Goal: Information Seeking & Learning: Learn about a topic

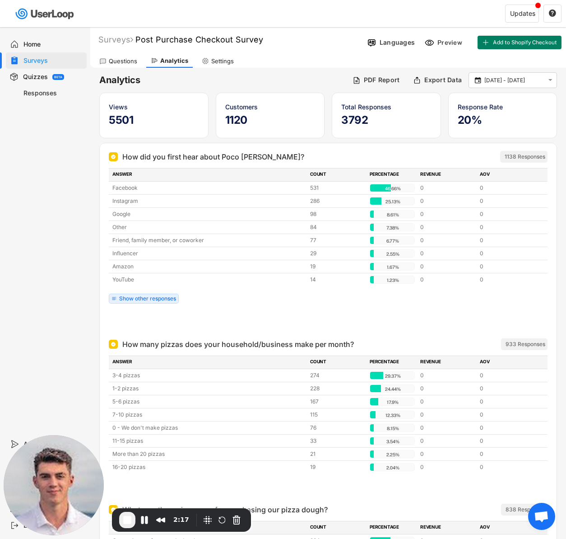
scroll to position [2, 0]
drag, startPoint x: 263, startPoint y: 154, endPoint x: 124, endPoint y: 154, distance: 138.6
click at [124, 154] on div "How did you first hear about Poco [PERSON_NAME]?" at bounding box center [278, 156] width 339 height 11
click at [133, 156] on div "How did you first hear about Poco [PERSON_NAME]?" at bounding box center [213, 156] width 182 height 11
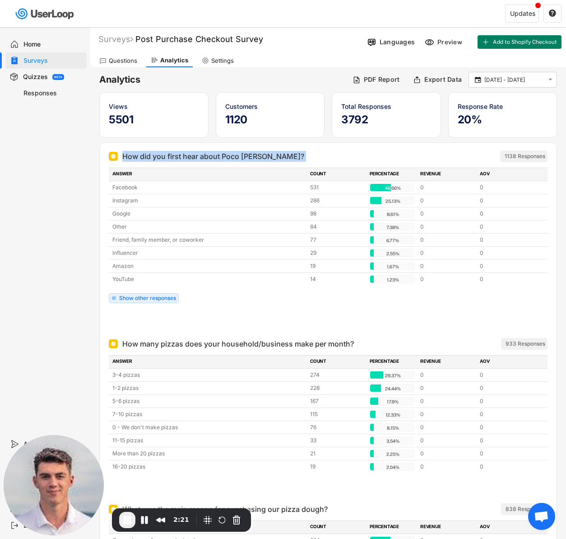
click at [133, 156] on div "How did you first hear about Poco [PERSON_NAME]?" at bounding box center [213, 156] width 182 height 11
click at [162, 156] on div "How did you first hear about Poco [PERSON_NAME]?" at bounding box center [213, 156] width 182 height 11
drag, startPoint x: 223, startPoint y: 161, endPoint x: 158, endPoint y: 180, distance: 67.3
click at [127, 157] on div "How did you first hear about Poco [PERSON_NAME]?" at bounding box center [278, 156] width 339 height 11
drag, startPoint x: 266, startPoint y: 153, endPoint x: 246, endPoint y: 171, distance: 27.1
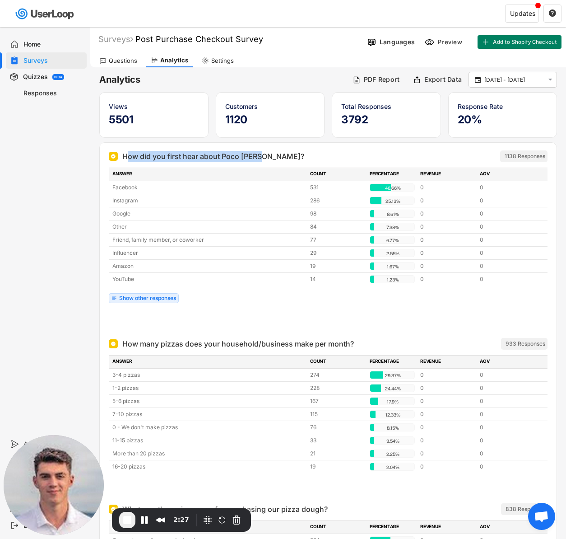
click at [266, 153] on div "How did you first hear about Poco [PERSON_NAME]?" at bounding box center [278, 156] width 339 height 11
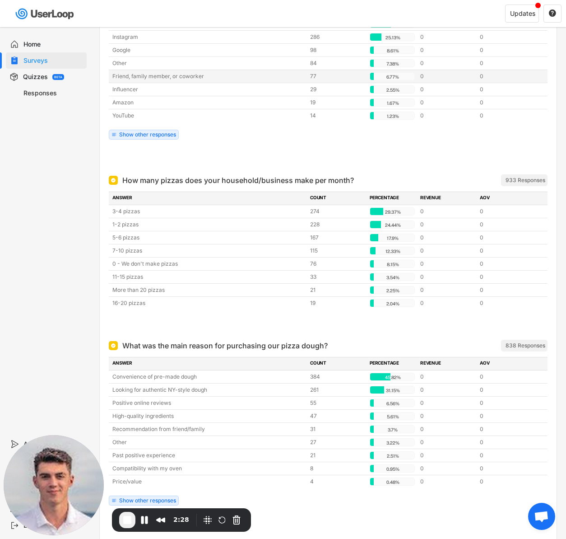
scroll to position [229, 0]
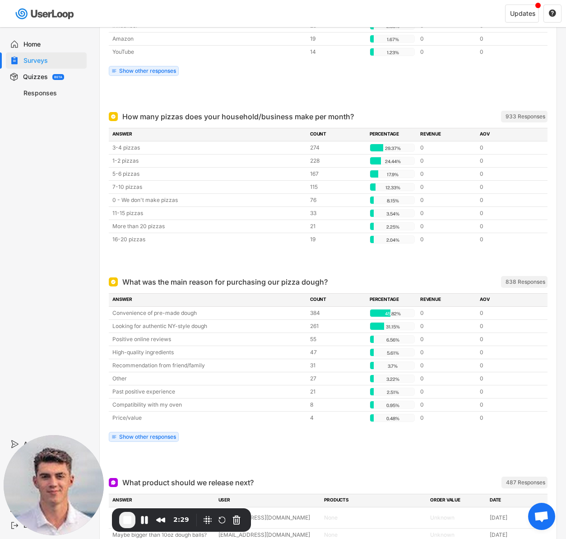
click at [201, 115] on div "How many pizzas does your household/business make per month?" at bounding box center [238, 116] width 232 height 11
drag, startPoint x: 201, startPoint y: 115, endPoint x: 174, endPoint y: 128, distance: 29.5
click at [200, 115] on div "How many pizzas does your household/business make per month?" at bounding box center [238, 116] width 232 height 11
click at [169, 117] on div "How many pizzas does your household/business make per month?" at bounding box center [238, 116] width 232 height 11
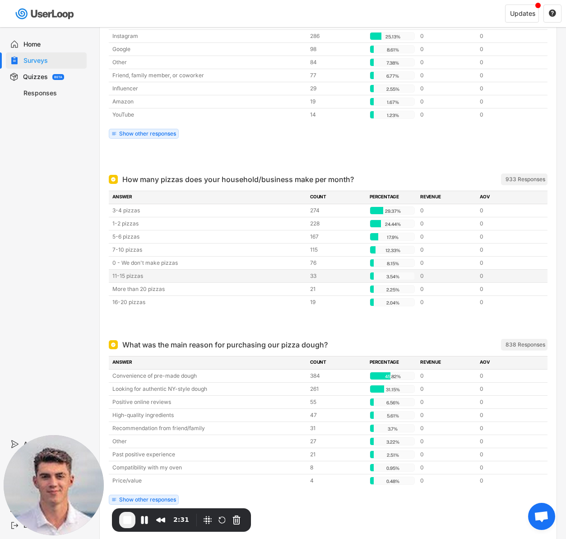
scroll to position [146, 0]
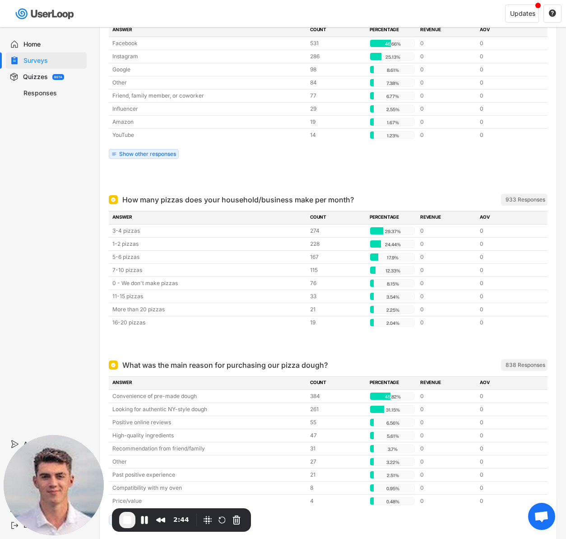
click at [242, 184] on div at bounding box center [328, 177] width 439 height 18
click at [238, 199] on div "How many pizzas does your household/business make per month?" at bounding box center [238, 199] width 232 height 11
click at [237, 181] on div at bounding box center [328, 177] width 439 height 18
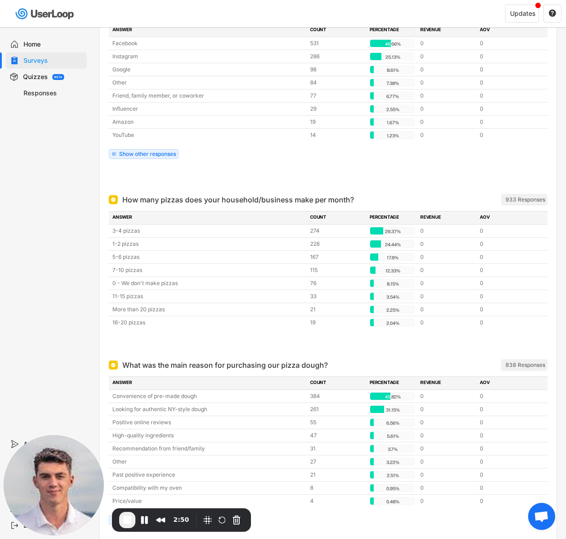
click at [227, 344] on div at bounding box center [328, 342] width 439 height 18
click at [268, 174] on div at bounding box center [328, 177] width 439 height 18
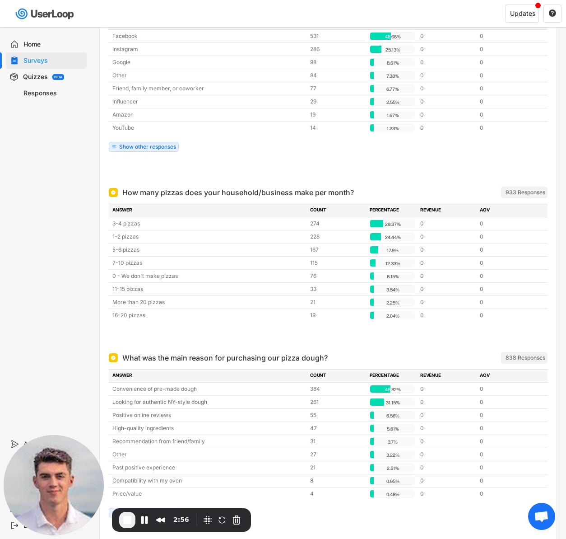
scroll to position [153, 0]
click at [206, 191] on div "How many pizzas does your household/business make per month?" at bounding box center [238, 191] width 232 height 11
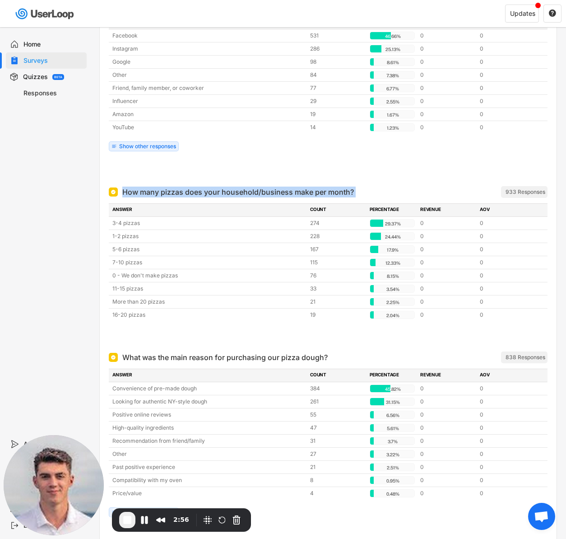
click at [206, 191] on div "How many pizzas does your household/business make per month?" at bounding box center [238, 191] width 232 height 11
click at [212, 168] on div at bounding box center [328, 169] width 439 height 18
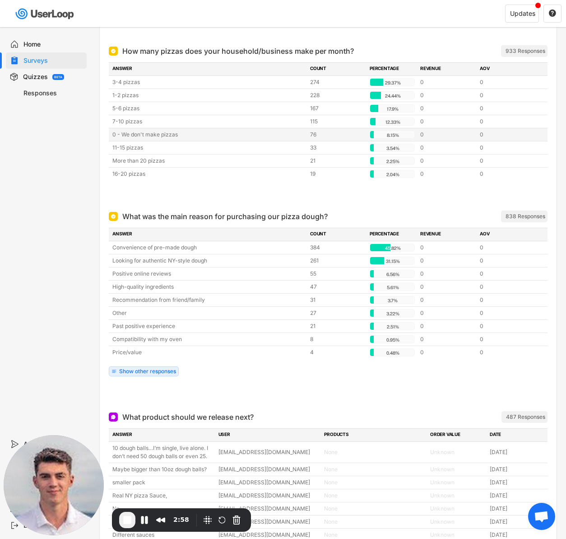
scroll to position [330, 0]
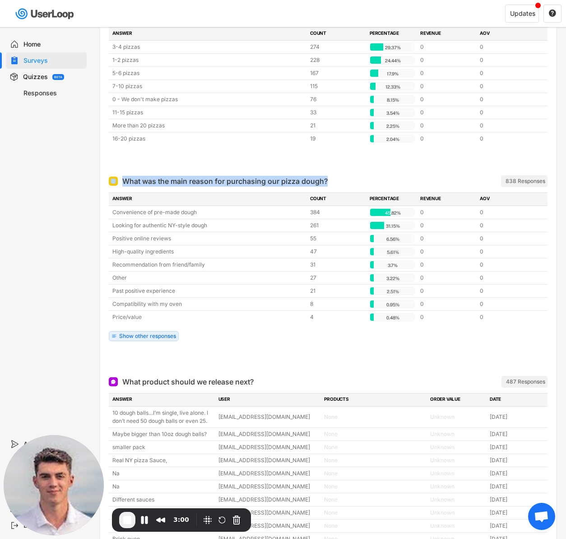
drag, startPoint x: 316, startPoint y: 179, endPoint x: 107, endPoint y: 186, distance: 209.6
click at [107, 186] on div "What was the main reason for purchasing our pizza dough? ARCHIVED 838 Responses…" at bounding box center [328, 267] width 457 height 200
click at [229, 176] on div "What was the main reason for purchasing our pizza dough?" at bounding box center [224, 181] width 205 height 11
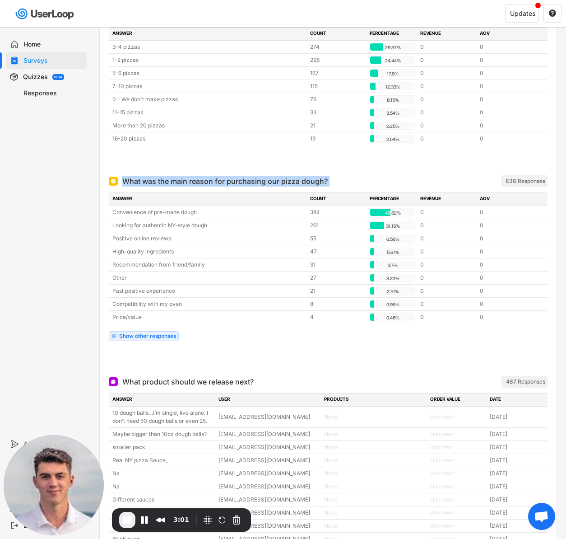
click at [209, 179] on div "What was the main reason for purchasing our pizza dough?" at bounding box center [224, 181] width 205 height 11
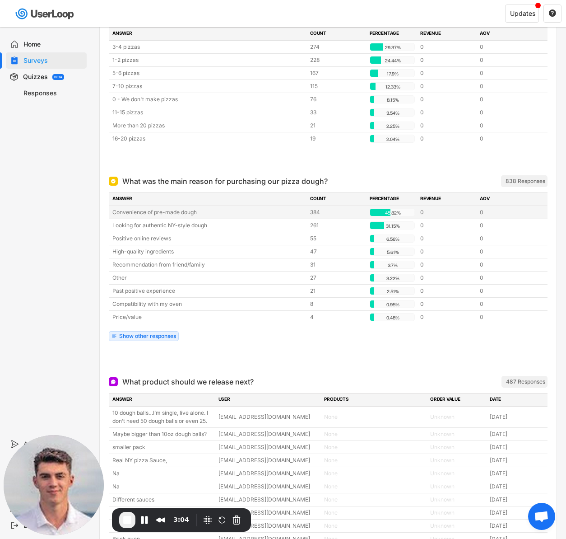
click at [170, 212] on div "Convenience of pre-made dough" at bounding box center [208, 212] width 192 height 8
click at [143, 211] on div "Convenience of pre-made dough" at bounding box center [208, 212] width 192 height 8
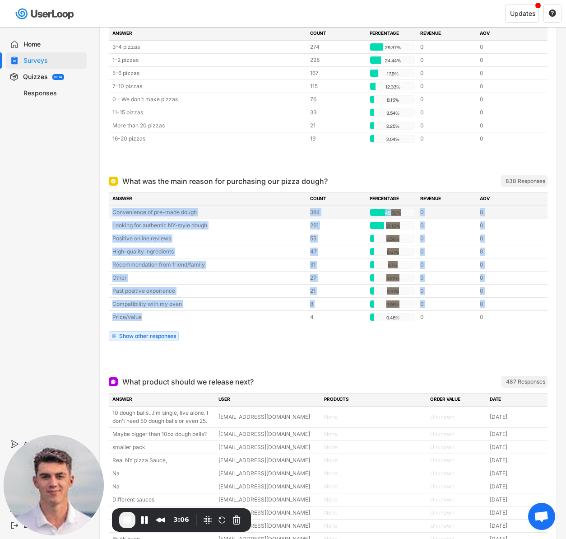
drag, startPoint x: 144, startPoint y: 316, endPoint x: 109, endPoint y: 210, distance: 111.8
click at [109, 210] on div "Convenience of pre-made dough 384 45.82% 45.82% 0 0 Looking for authentic NY-st…" at bounding box center [328, 264] width 439 height 117
click at [120, 209] on div "Convenience of pre-made dough" at bounding box center [208, 212] width 192 height 8
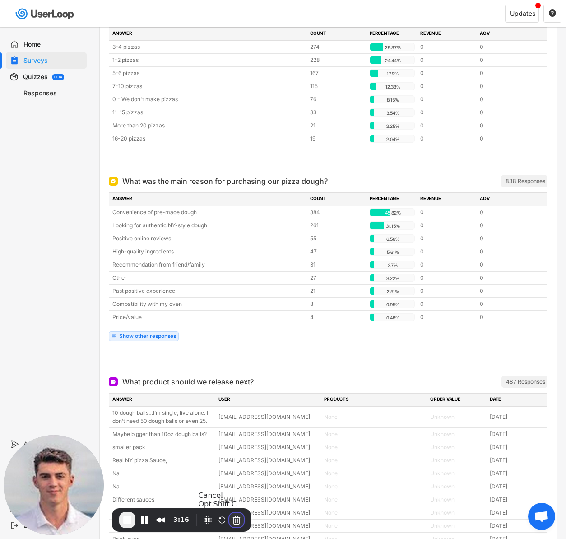
click at [236, 517] on button "Cancel Recording" at bounding box center [236, 519] width 14 height 14
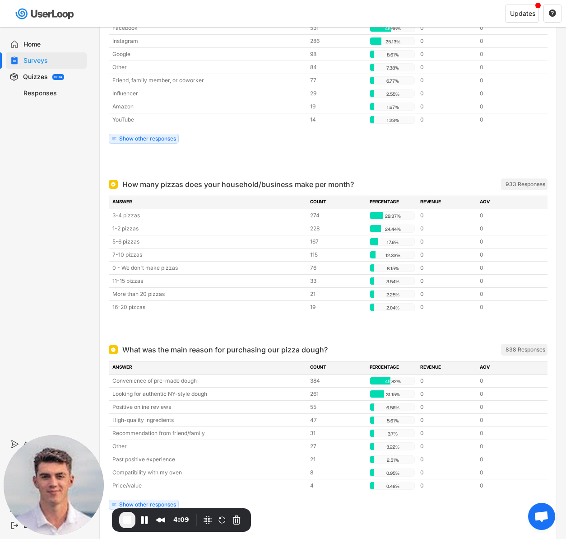
scroll to position [0, 0]
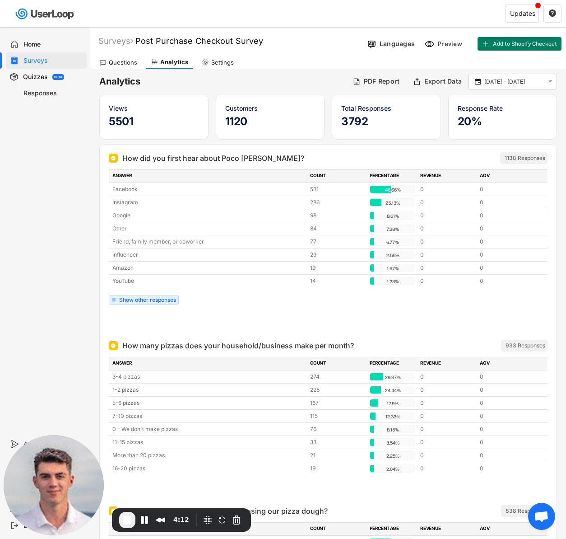
click at [205, 79] on h6 "Analytics" at bounding box center [222, 81] width 246 height 12
click at [116, 82] on h6 "Analytics" at bounding box center [222, 81] width 246 height 12
drag, startPoint x: 116, startPoint y: 82, endPoint x: 163, endPoint y: 83, distance: 46.0
click at [118, 82] on h6 "Analytics" at bounding box center [222, 81] width 246 height 12
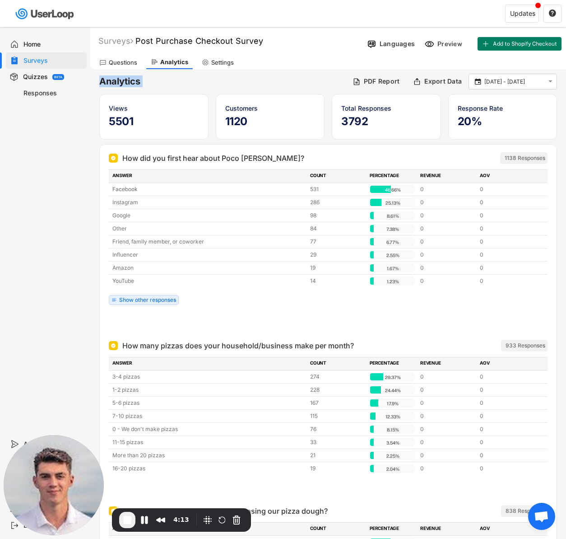
click at [195, 80] on h6 "Analytics" at bounding box center [222, 81] width 246 height 12
click at [189, 159] on div "How did you first hear about Poco [PERSON_NAME]?" at bounding box center [213, 158] width 182 height 11
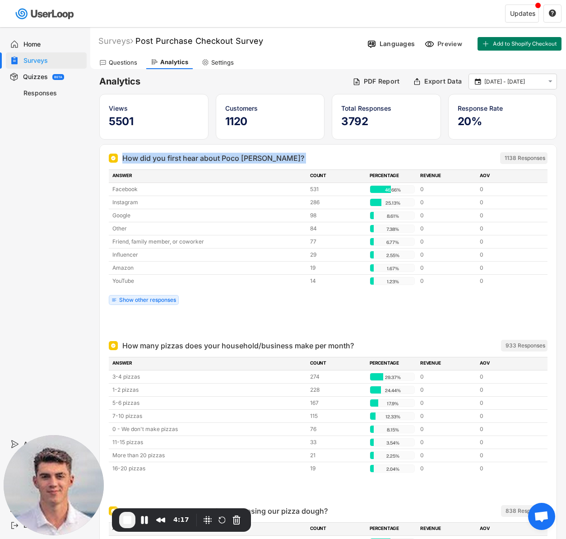
click at [195, 156] on div "How did you first hear about Poco [PERSON_NAME]?" at bounding box center [213, 158] width 182 height 11
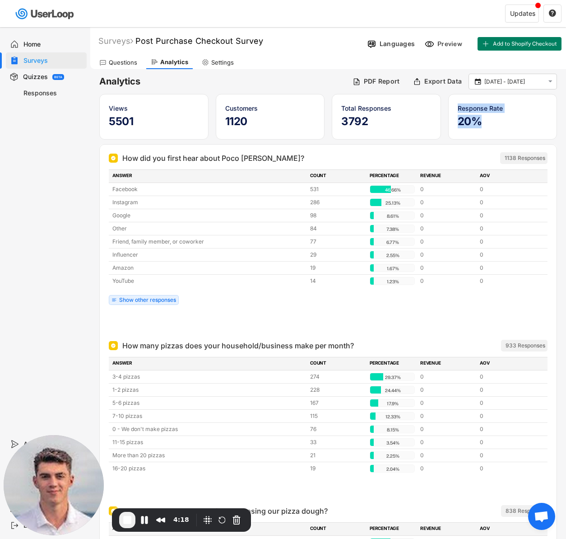
drag, startPoint x: 444, startPoint y: 121, endPoint x: 425, endPoint y: 121, distance: 18.5
click at [425, 121] on div "Views 5501 Customers 1120 Total Responses 3792 Response Rate 20%" at bounding box center [328, 117] width 458 height 46
click at [495, 130] on div "Response Rate 20%" at bounding box center [502, 117] width 109 height 46
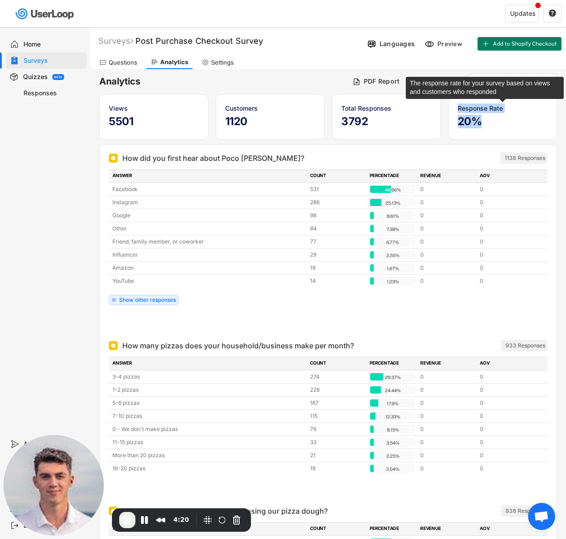
drag, startPoint x: 482, startPoint y: 121, endPoint x: 457, endPoint y: 103, distance: 30.3
click at [458, 103] on div "Response Rate 20%" at bounding box center [503, 116] width 90 height 27
click at [458, 106] on div "Response Rate" at bounding box center [503, 107] width 90 height 9
drag, startPoint x: 489, startPoint y: 122, endPoint x: 455, endPoint y: 107, distance: 37.2
click at [455, 107] on div "Response Rate 20%" at bounding box center [502, 117] width 109 height 46
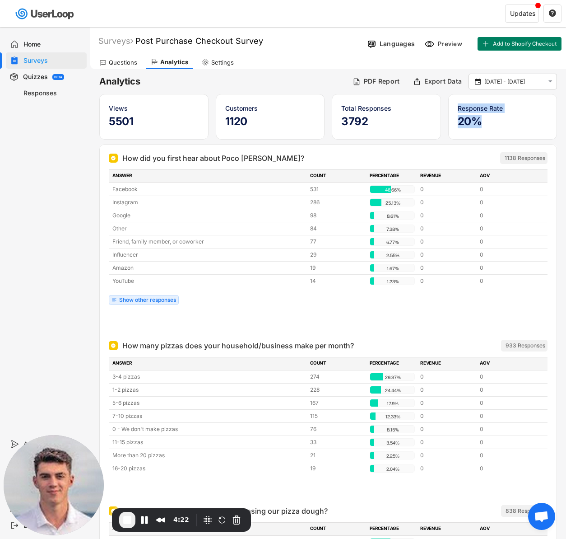
click at [471, 121] on h5 "20%" at bounding box center [503, 122] width 90 height 14
drag, startPoint x: 481, startPoint y: 123, endPoint x: 461, endPoint y: 111, distance: 23.5
click at [454, 104] on div "Response Rate 20%" at bounding box center [502, 117] width 109 height 46
click at [478, 118] on h5 "20%" at bounding box center [503, 122] width 90 height 14
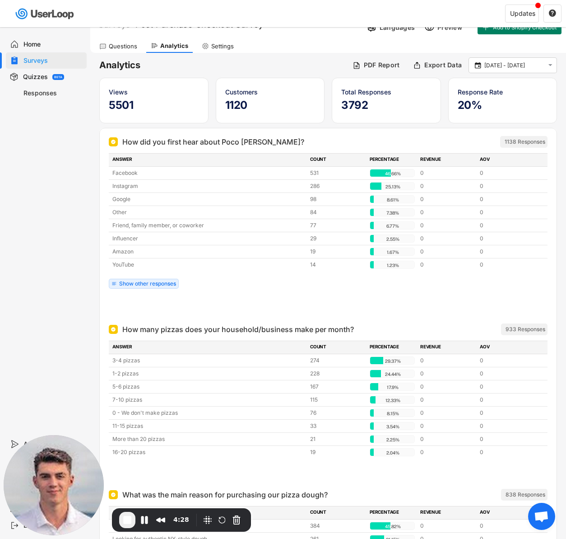
scroll to position [17, 0]
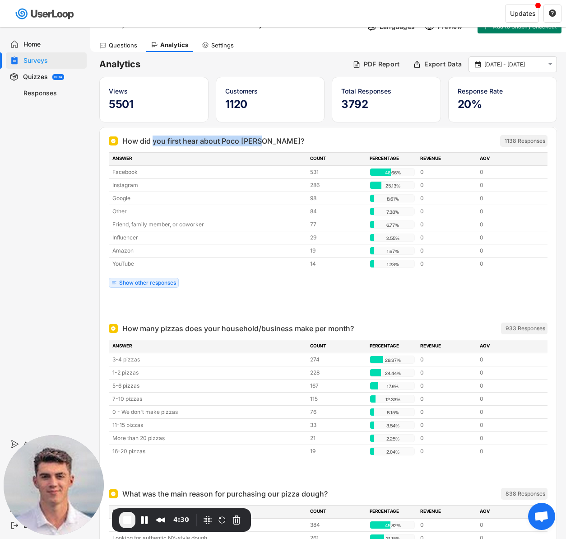
drag, startPoint x: 286, startPoint y: 139, endPoint x: 150, endPoint y: 136, distance: 135.9
click at [150, 136] on div "How did you first hear about Poco [PERSON_NAME]?" at bounding box center [278, 140] width 339 height 11
click at [150, 136] on div "How did you first hear about Poco [PERSON_NAME]?" at bounding box center [213, 140] width 182 height 11
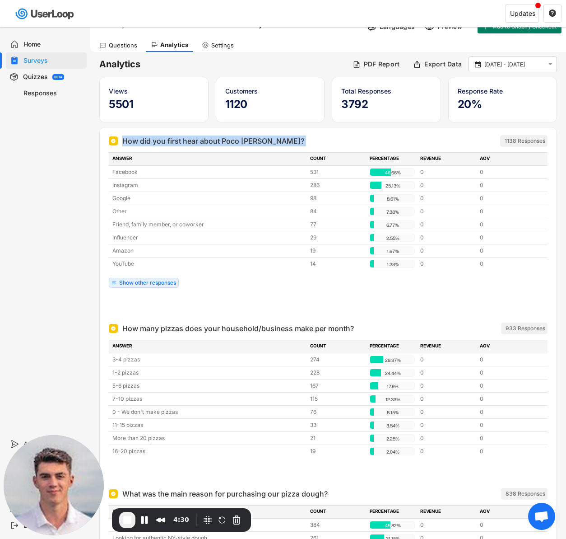
click at [160, 138] on div "How did you first hear about Poco [PERSON_NAME]?" at bounding box center [213, 140] width 182 height 11
click at [176, 141] on div "How did you first hear about Poco [PERSON_NAME]?" at bounding box center [213, 140] width 182 height 11
click at [144, 518] on button "Pause Recording" at bounding box center [144, 519] width 14 height 14
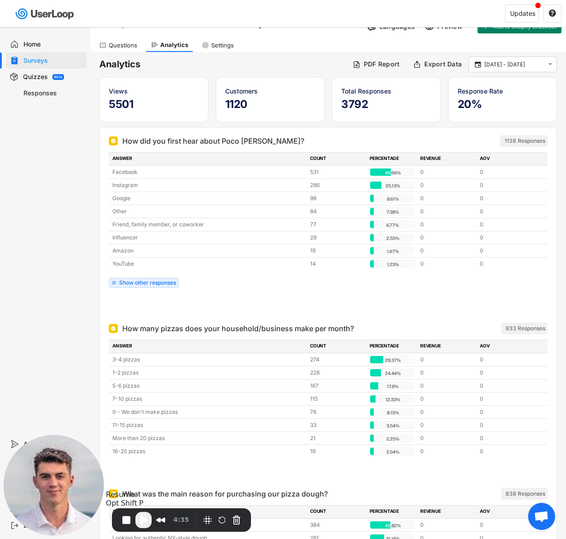
click at [142, 519] on span "Play Recording" at bounding box center [143, 519] width 11 height 11
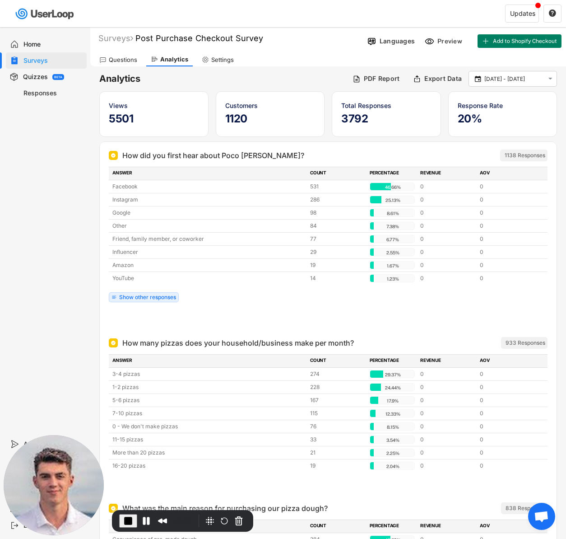
scroll to position [0, 0]
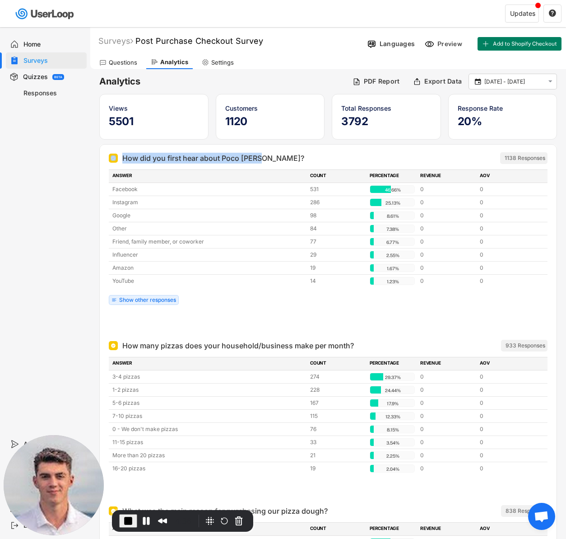
drag, startPoint x: 272, startPoint y: 154, endPoint x: 118, endPoint y: 154, distance: 154.4
click at [118, 154] on div "How did you first hear about Poco [PERSON_NAME]?" at bounding box center [278, 158] width 339 height 11
click at [171, 156] on div "How did you first hear about Poco [PERSON_NAME]?" at bounding box center [213, 158] width 182 height 11
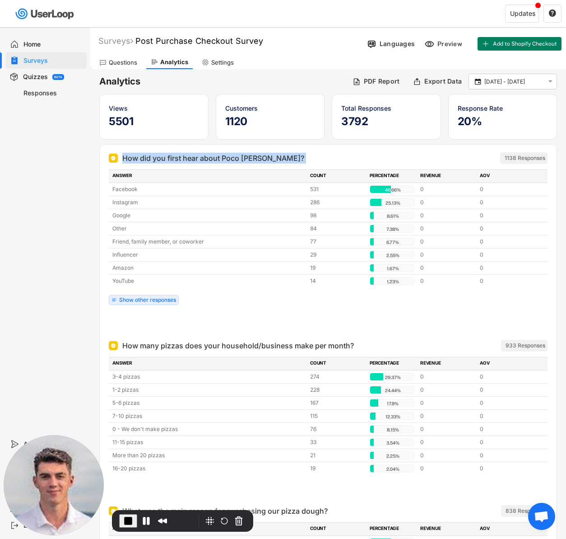
click at [167, 156] on div "How did you first hear about Poco [PERSON_NAME]?" at bounding box center [213, 158] width 182 height 11
drag, startPoint x: 272, startPoint y: 156, endPoint x: 123, endPoint y: 155, distance: 149.0
click at [123, 155] on div "How did you first hear about Poco [PERSON_NAME]?" at bounding box center [278, 158] width 339 height 11
click at [65, 209] on div "Home Surveys Quizzes BETA Responses" at bounding box center [45, 231] width 90 height 409
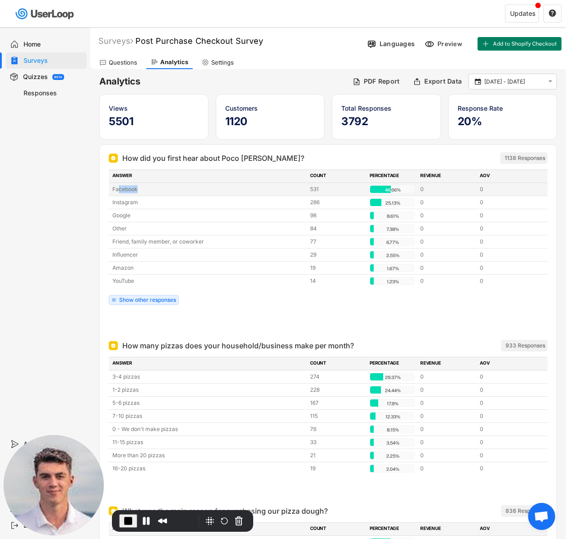
drag, startPoint x: 141, startPoint y: 190, endPoint x: 117, endPoint y: 188, distance: 24.0
click at [117, 188] on div "Facebook" at bounding box center [208, 189] width 192 height 8
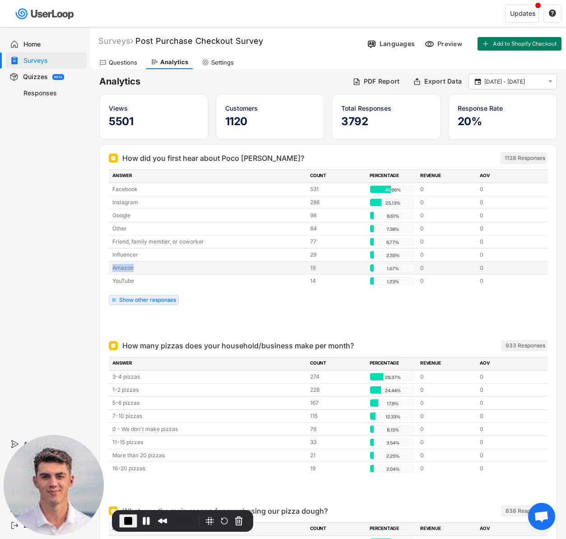
drag, startPoint x: 138, startPoint y: 270, endPoint x: 111, endPoint y: 270, distance: 26.2
click at [111, 270] on div "Amazon 19 1.67% 1.67% 0 0" at bounding box center [328, 267] width 439 height 13
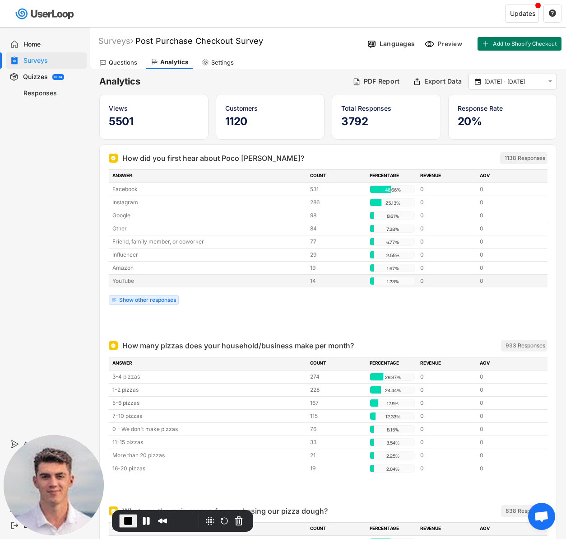
click at [129, 279] on div "YouTube" at bounding box center [208, 281] width 192 height 8
click at [126, 279] on div "YouTube" at bounding box center [208, 281] width 192 height 8
click at [168, 243] on div "Friend, family member, or coworker" at bounding box center [208, 241] width 192 height 8
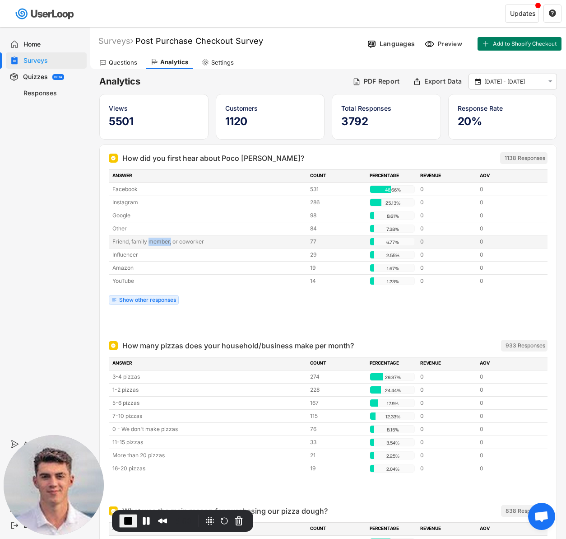
click at [168, 243] on div "Friend, family member, or coworker" at bounding box center [208, 241] width 192 height 8
drag, startPoint x: 168, startPoint y: 243, endPoint x: 160, endPoint y: 243, distance: 7.7
click at [168, 243] on div "Friend, family member, or coworker" at bounding box center [208, 241] width 192 height 8
click at [160, 243] on div "Friend, family member, or coworker" at bounding box center [208, 241] width 192 height 8
click at [244, 306] on div "ANSWER COUNT PERCENTAGE REVENUE AOV Facebook 531 46.66% 46.66% 0 0 Instagram 28…" at bounding box center [328, 239] width 439 height 140
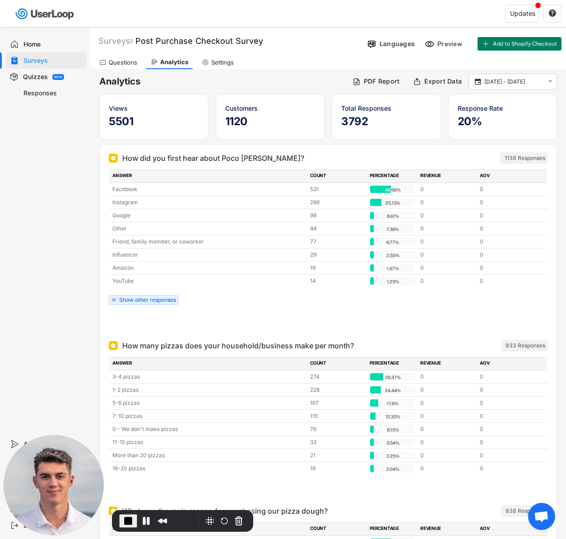
click at [266, 310] on div "How did you first hear about Poco [PERSON_NAME]? 1138 Responses ANSWER COUNT PE…" at bounding box center [328, 240] width 439 height 183
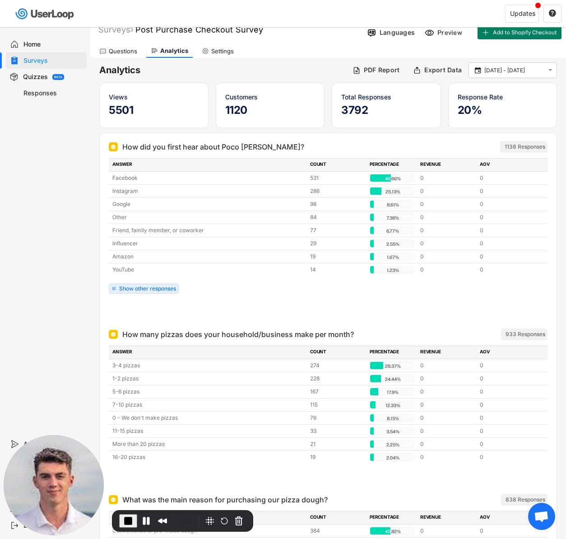
scroll to position [17, 0]
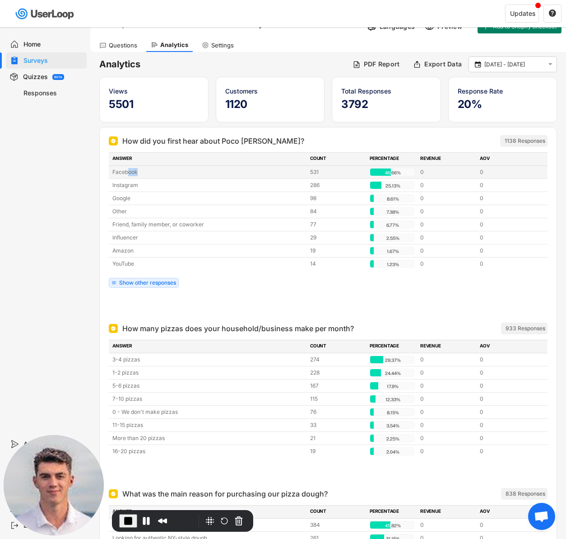
drag, startPoint x: 137, startPoint y: 169, endPoint x: 119, endPoint y: 172, distance: 18.4
click at [119, 172] on div "Facebook" at bounding box center [208, 172] width 192 height 8
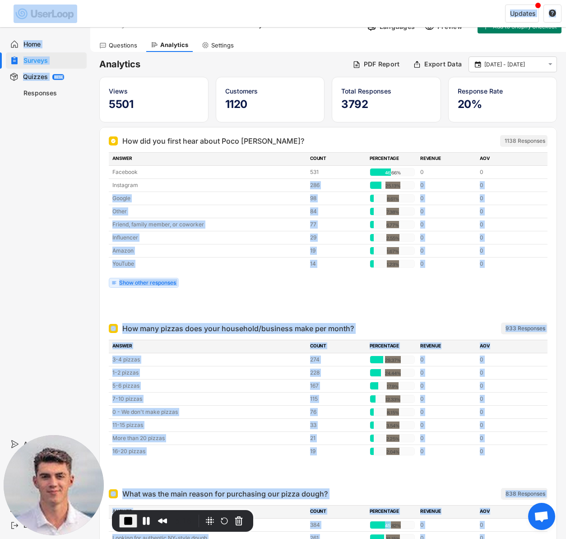
drag, startPoint x: 140, startPoint y: 186, endPoint x: 86, endPoint y: 182, distance: 54.8
click at [86, 182] on body "Welcome, [PERSON_NAME]  Last 30 days SURVEYS 2 RESPONSES 1,206 Your surveys Cu…" at bounding box center [283, 252] width 566 height 539
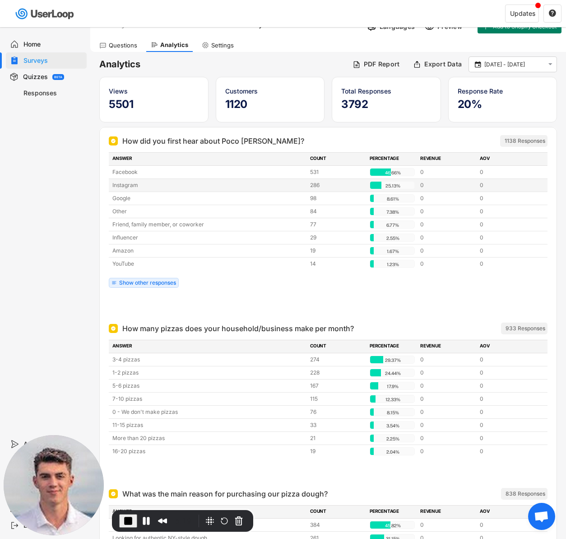
click at [136, 185] on div "Instagram" at bounding box center [208, 185] width 192 height 8
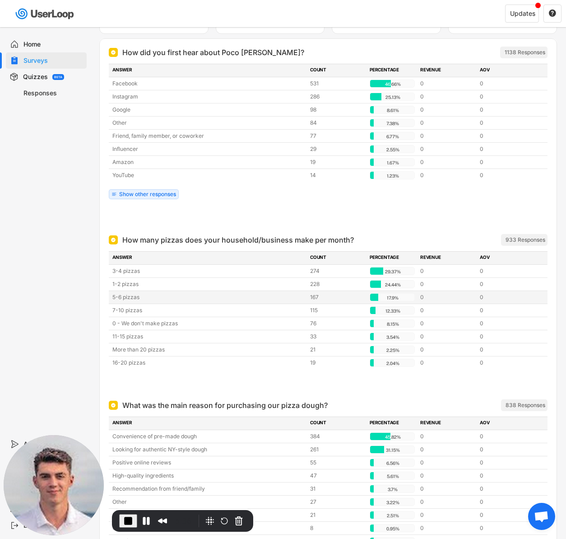
scroll to position [150, 0]
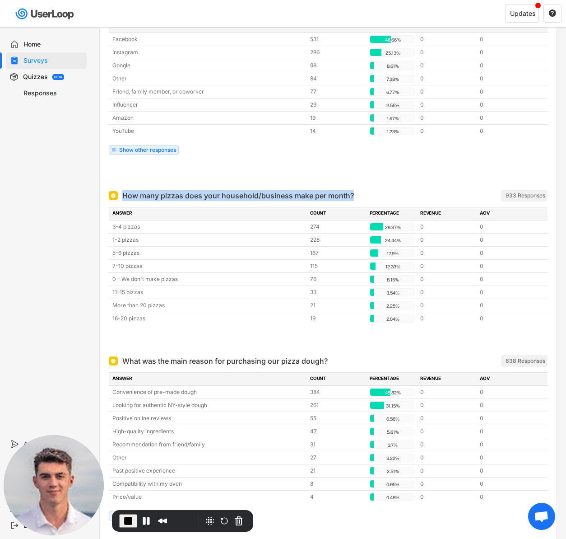
drag, startPoint x: 308, startPoint y: 195, endPoint x: 124, endPoint y: 198, distance: 184.2
click at [124, 198] on div "How many pizzas does your household/business make per month? ARCHIVED" at bounding box center [278, 195] width 339 height 11
click at [134, 194] on div "How many pizzas does your household/business make per month?" at bounding box center [238, 195] width 232 height 11
click at [195, 189] on div "How many pizzas does your household/business make per month? ARCHIVED 933 Respo…" at bounding box center [328, 195] width 439 height 18
click at [194, 200] on div "How many pizzas does your household/business make per month?" at bounding box center [238, 195] width 232 height 11
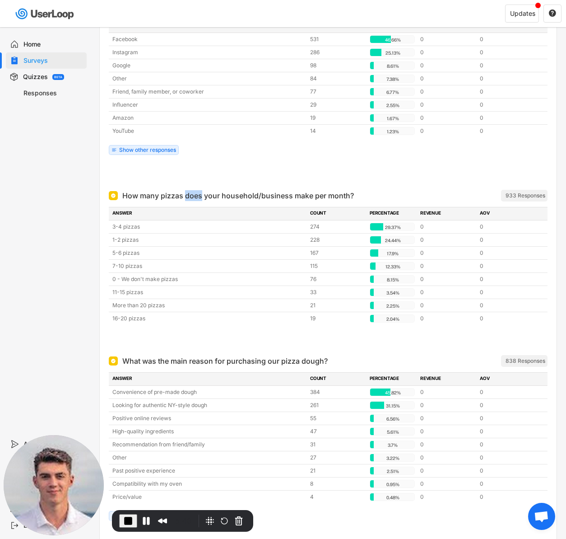
click at [194, 200] on div "How many pizzas does your household/business make per month?" at bounding box center [238, 195] width 232 height 11
click at [192, 197] on div "How many pizzas does your household/business make per month?" at bounding box center [238, 195] width 232 height 11
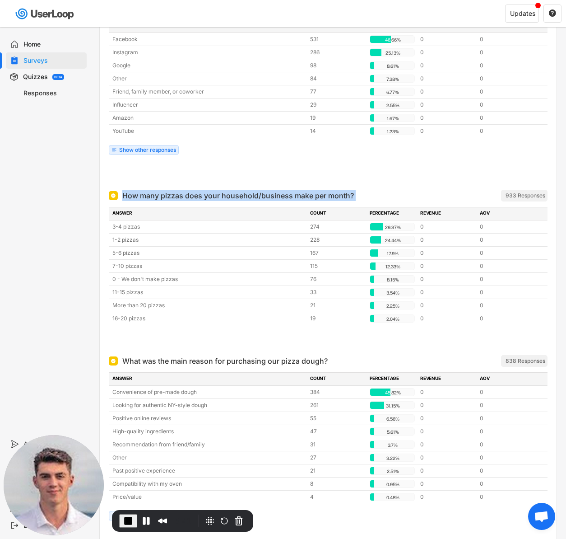
click at [191, 195] on div "How many pizzas does your household/business make per month?" at bounding box center [238, 195] width 232 height 11
click at [198, 196] on div "How many pizzas does your household/business make per month?" at bounding box center [238, 195] width 232 height 11
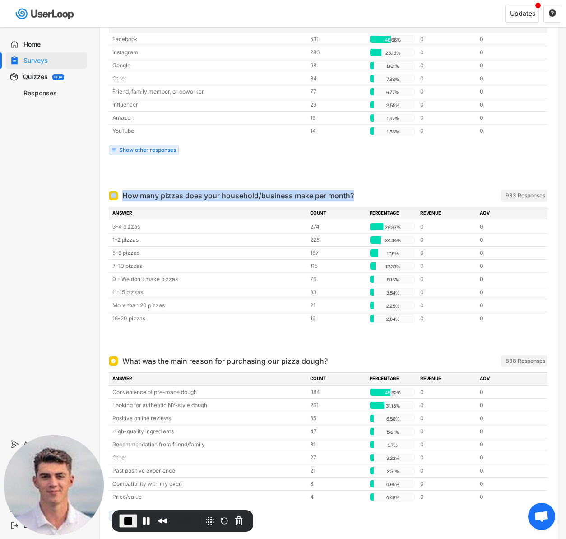
drag, startPoint x: 376, startPoint y: 193, endPoint x: 118, endPoint y: 197, distance: 258.2
click at [118, 197] on div "How many pizzas does your household/business make per month? ARCHIVED" at bounding box center [278, 195] width 339 height 11
click at [131, 194] on div "How many pizzas does your household/business make per month?" at bounding box center [238, 195] width 232 height 11
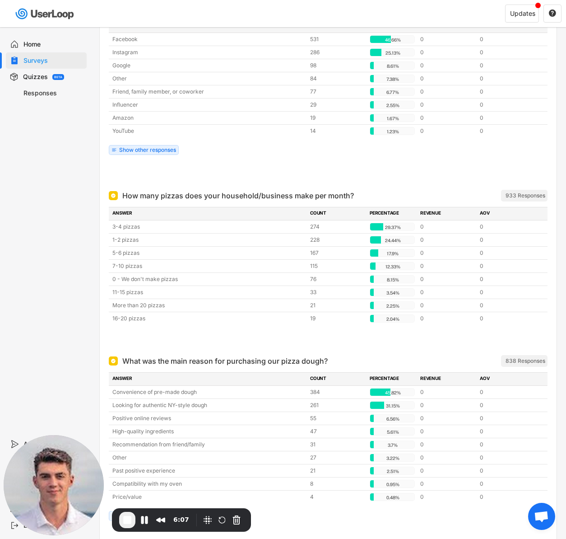
click at [216, 195] on div "How many pizzas does your household/business make per month?" at bounding box center [238, 195] width 232 height 11
click at [220, 181] on div at bounding box center [328, 173] width 439 height 18
click at [366, 180] on div at bounding box center [328, 173] width 439 height 18
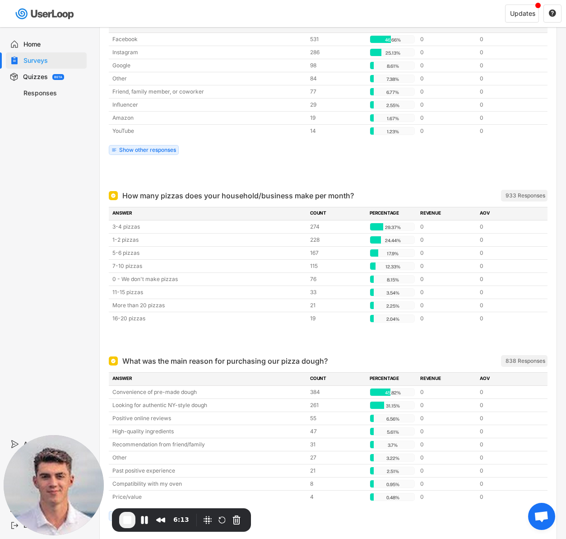
click at [344, 192] on div "How many pizzas does your household/business make per month?" at bounding box center [238, 195] width 232 height 11
click at [352, 176] on div at bounding box center [328, 173] width 439 height 18
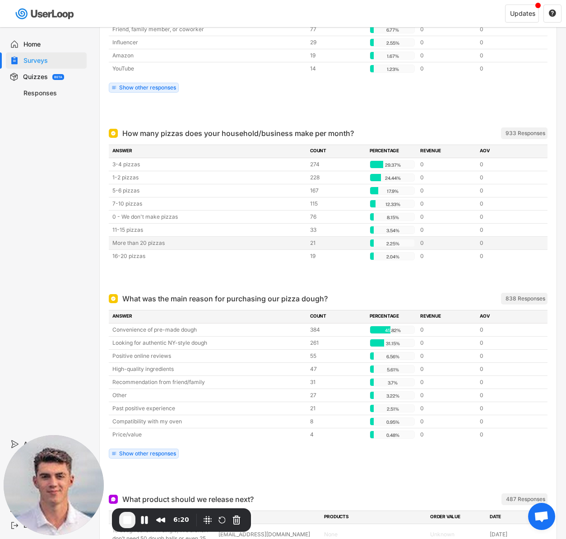
scroll to position [0, 0]
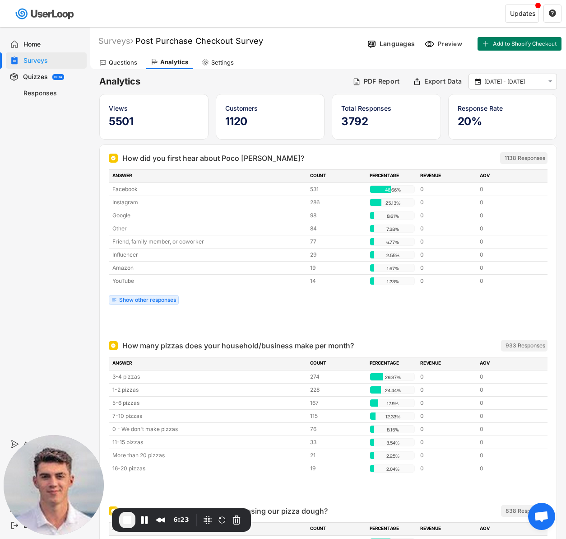
click at [257, 302] on div "ANSWER COUNT PERCENTAGE REVENUE AOV Facebook 531 46.66% 46.66% 0 0 Instagram 28…" at bounding box center [328, 239] width 439 height 140
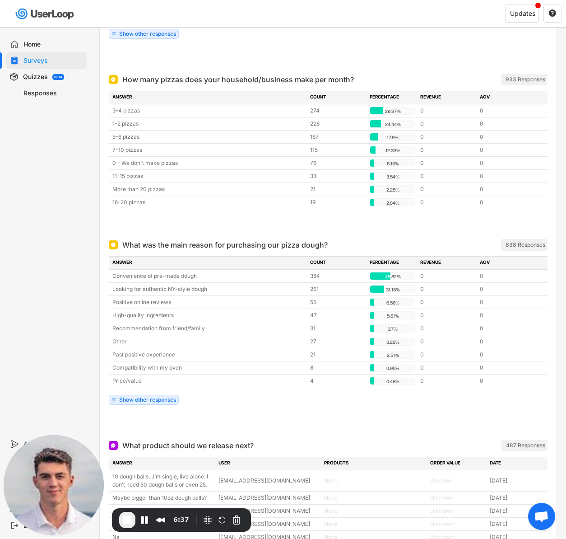
scroll to position [267, 0]
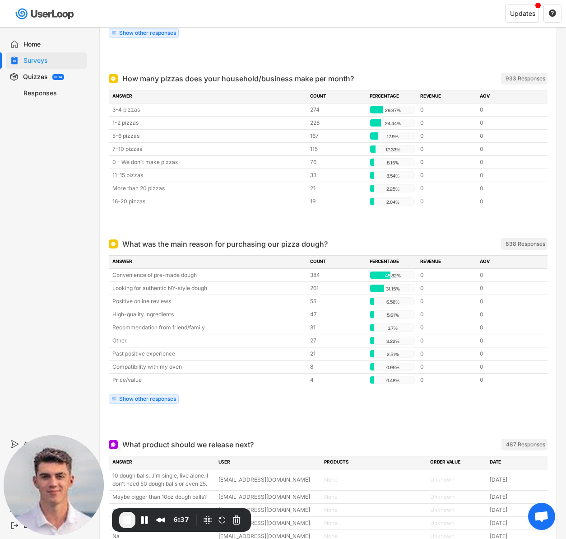
click at [203, 215] on div at bounding box center [328, 221] width 439 height 18
drag, startPoint x: 111, startPoint y: 162, endPoint x: 422, endPoint y: 158, distance: 310.6
click at [422, 158] on div "0 - We don't make pizzas 76 8.15% 8.15% 0 0" at bounding box center [328, 162] width 439 height 13
click at [128, 162] on div "0 - We don't make pizzas" at bounding box center [208, 162] width 192 height 8
click at [130, 161] on div "0 - We don't make pizzas" at bounding box center [208, 162] width 192 height 8
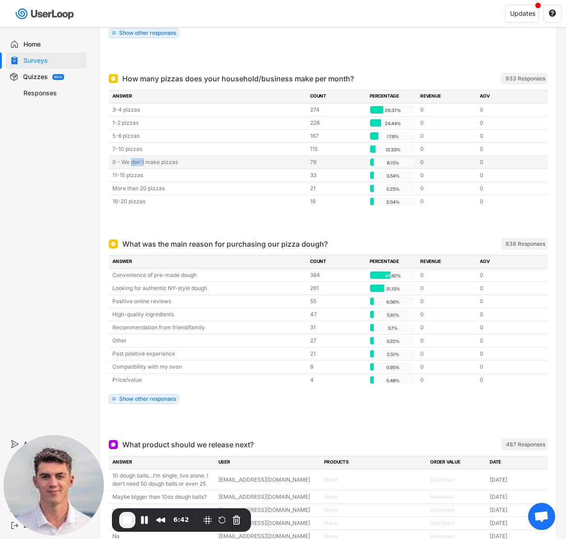
click at [130, 161] on div "0 - We don't make pizzas" at bounding box center [208, 162] width 192 height 8
click at [132, 163] on div "0 - We don't make pizzas" at bounding box center [208, 162] width 192 height 8
click at [130, 158] on div "0 - We don't make pizzas" at bounding box center [208, 162] width 192 height 8
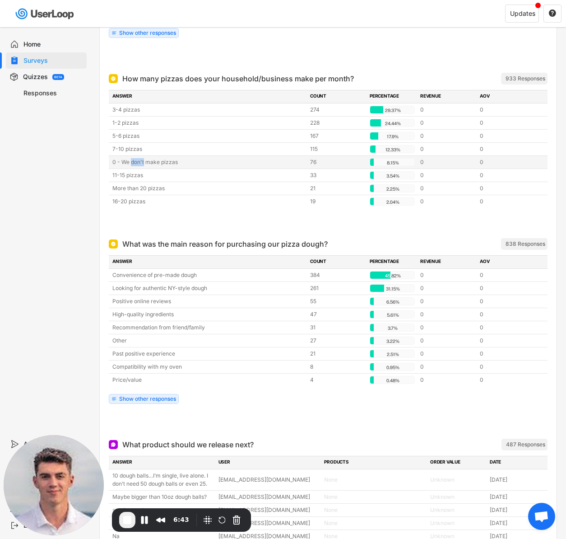
click at [130, 158] on div "0 - We don't make pizzas" at bounding box center [208, 162] width 192 height 8
click at [133, 162] on div "0 - We don't make pizzas" at bounding box center [208, 162] width 192 height 8
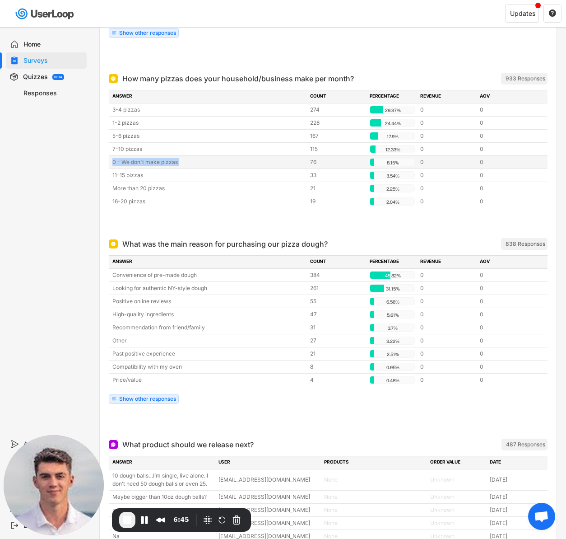
click at [132, 161] on div "0 - We don't make pizzas" at bounding box center [208, 162] width 192 height 8
drag, startPoint x: 341, startPoint y: 162, endPoint x: 295, endPoint y: 159, distance: 46.1
click at [297, 159] on div "0 - We don't make pizzas 76 8.15% 8.15% 0 0" at bounding box center [328, 162] width 439 height 13
click at [246, 214] on div at bounding box center [328, 221] width 439 height 18
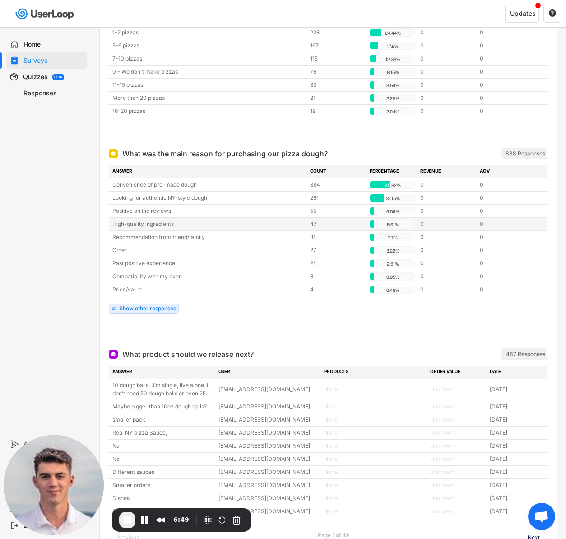
scroll to position [358, 0]
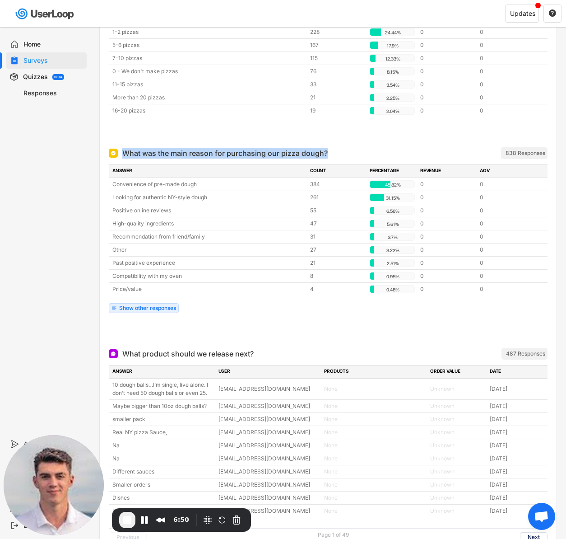
drag, startPoint x: 335, startPoint y: 151, endPoint x: 124, endPoint y: 152, distance: 211.3
click at [124, 151] on div "What was the main reason for purchasing our pizza dough? ARCHIVED" at bounding box center [278, 153] width 339 height 11
click at [128, 153] on div "What was the main reason for purchasing our pizza dough?" at bounding box center [224, 153] width 205 height 11
drag, startPoint x: 124, startPoint y: 151, endPoint x: 336, endPoint y: 150, distance: 212.6
click at [336, 150] on div "What was the main reason for purchasing our pizza dough? ARCHIVED" at bounding box center [278, 153] width 339 height 11
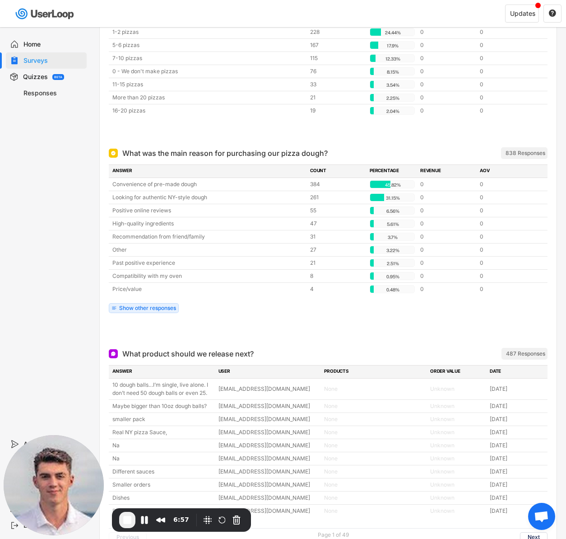
click at [334, 141] on div "What was the main reason for purchasing our pizza dough? ARCHIVED 838 Responses…" at bounding box center [328, 239] width 457 height 200
drag, startPoint x: 335, startPoint y: 151, endPoint x: 118, endPoint y: 151, distance: 216.7
click at [118, 151] on div "What was the main reason for purchasing our pizza dough? ARCHIVED" at bounding box center [278, 153] width 339 height 11
click at [133, 153] on div "What was the main reason for purchasing our pizza dough?" at bounding box center [224, 153] width 205 height 11
click at [117, 181] on div "Convenience of pre-made dough" at bounding box center [208, 184] width 192 height 8
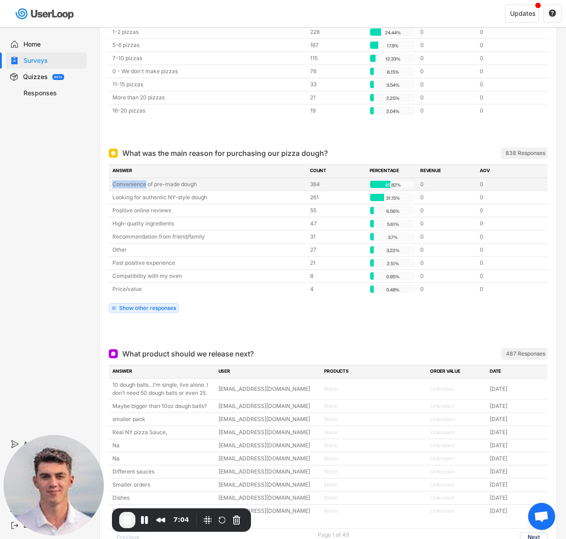
click at [117, 181] on div "Convenience of pre-made dough" at bounding box center [208, 184] width 192 height 8
click at [120, 181] on div "Convenience of pre-made dough" at bounding box center [208, 184] width 192 height 8
click at [267, 325] on div at bounding box center [328, 331] width 439 height 18
click at [237, 321] on div "What was the main reason for purchasing our pizza dough? ARCHIVED 838 Responses…" at bounding box center [328, 242] width 439 height 196
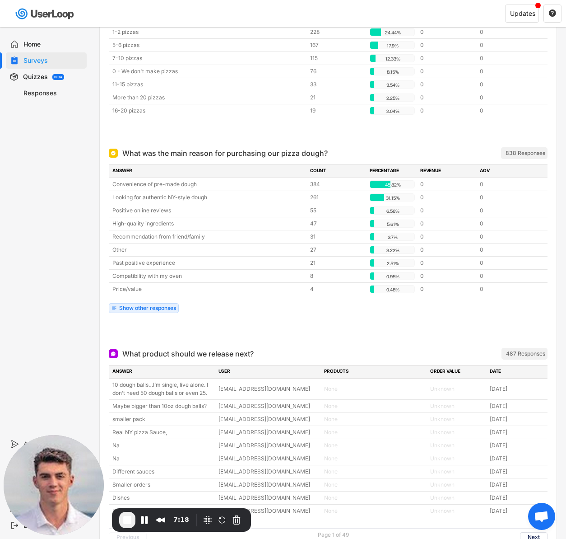
click at [248, 320] on div "What was the main reason for purchasing our pizza dough? ARCHIVED 838 Responses…" at bounding box center [328, 242] width 439 height 196
click at [270, 315] on div "ANSWER COUNT PERCENTAGE REVENUE AOV Convenience of pre-made dough 384 45.82% 45…" at bounding box center [328, 240] width 439 height 153
drag, startPoint x: 134, startPoint y: 182, endPoint x: 420, endPoint y: 181, distance: 286.2
click at [420, 181] on div "Convenience of pre-made dough 384 45.82% 45.82% 0 0" at bounding box center [328, 184] width 439 height 13
drag, startPoint x: 153, startPoint y: 206, endPoint x: 150, endPoint y: 186, distance: 20.1
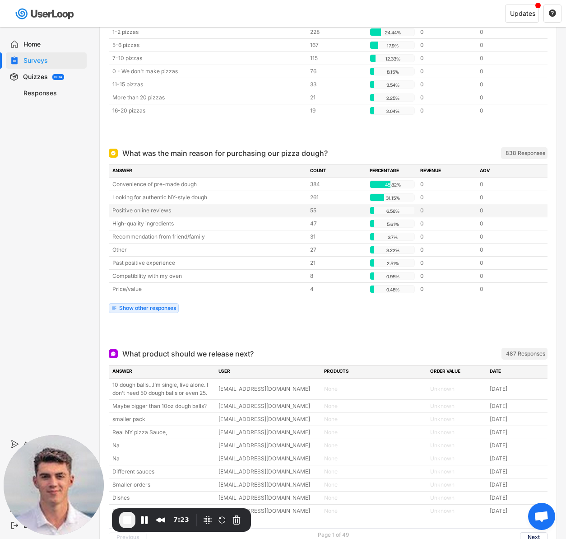
click at [153, 206] on div "Positive online reviews" at bounding box center [208, 210] width 192 height 8
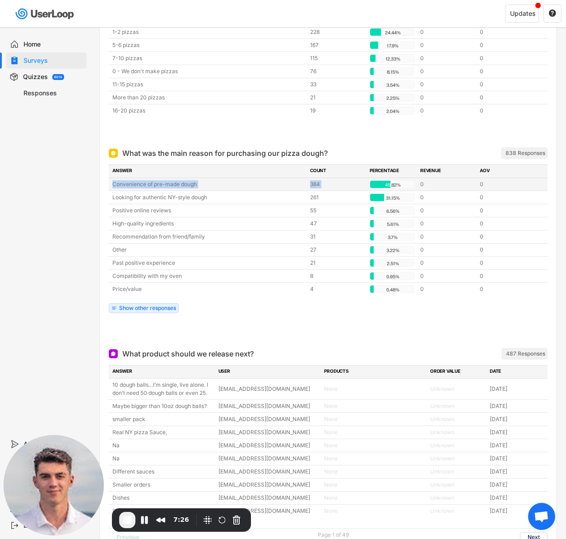
drag, startPoint x: 111, startPoint y: 184, endPoint x: 415, endPoint y: 181, distance: 303.8
click at [415, 181] on div "Convenience of pre-made dough 384 45.82% 45.82% 0 0" at bounding box center [328, 184] width 439 height 13
click at [171, 186] on div "Convenience of pre-made dough" at bounding box center [208, 184] width 192 height 8
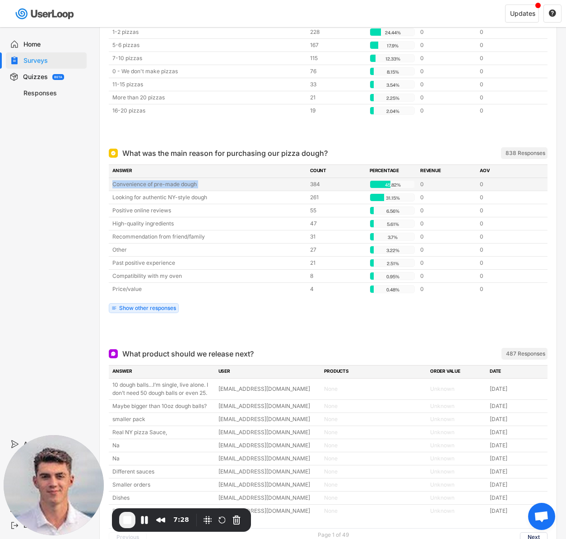
click at [169, 184] on div "Convenience of pre-made dough" at bounding box center [208, 184] width 192 height 8
click at [169, 182] on div "Convenience of pre-made dough" at bounding box center [208, 184] width 192 height 8
click at [152, 185] on div "Convenience of pre-made dough" at bounding box center [208, 184] width 192 height 8
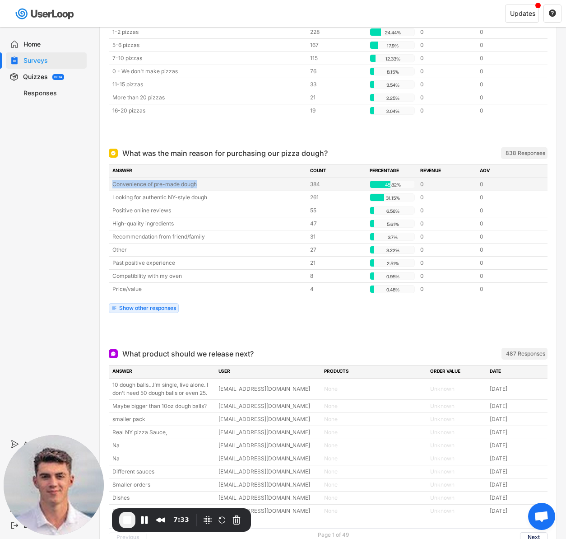
drag, startPoint x: 163, startPoint y: 184, endPoint x: 107, endPoint y: 186, distance: 55.1
click at [107, 186] on div "What was the main reason for purchasing our pizza dough? ARCHIVED 838 Responses…" at bounding box center [328, 239] width 457 height 200
click at [136, 180] on div "Convenience of pre-made dough" at bounding box center [208, 184] width 192 height 8
drag, startPoint x: 209, startPoint y: 184, endPoint x: 129, endPoint y: 179, distance: 80.1
click at [129, 179] on div "Convenience of pre-made dough 384 45.82% 45.82% 0 0" at bounding box center [328, 184] width 439 height 13
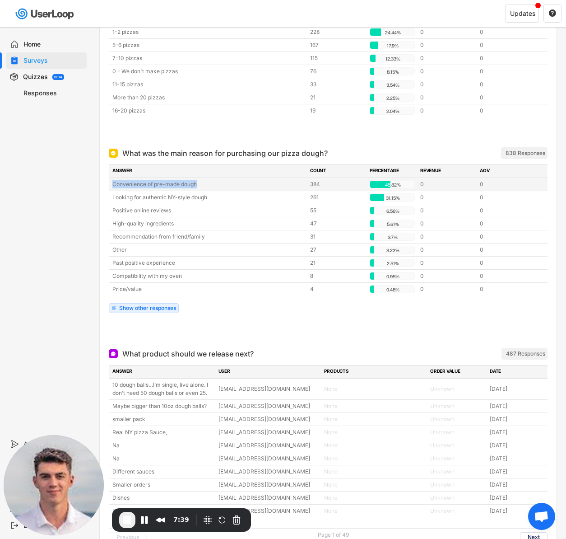
click at [168, 184] on div "Convenience of pre-made dough" at bounding box center [208, 184] width 192 height 8
click at [157, 184] on div "Convenience of pre-made dough" at bounding box center [208, 184] width 192 height 8
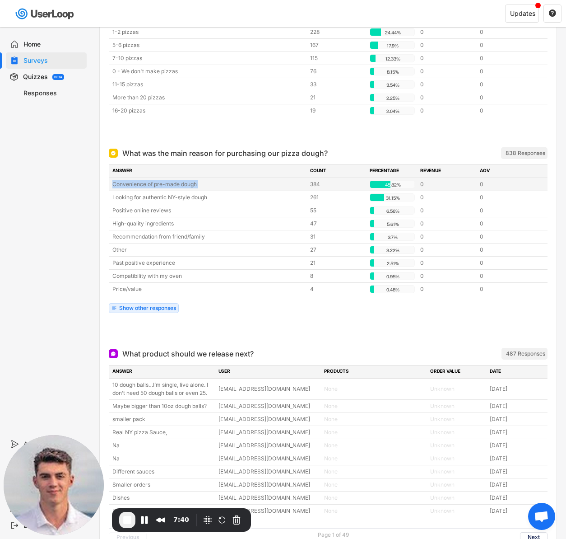
click at [157, 184] on div "Convenience of pre-made dough" at bounding box center [208, 184] width 192 height 8
click at [144, 185] on div "Convenience of pre-made dough" at bounding box center [208, 184] width 192 height 8
drag, startPoint x: 191, startPoint y: 182, endPoint x: 143, endPoint y: 181, distance: 48.3
click at [143, 181] on div "Convenience of pre-made dough" at bounding box center [208, 184] width 192 height 8
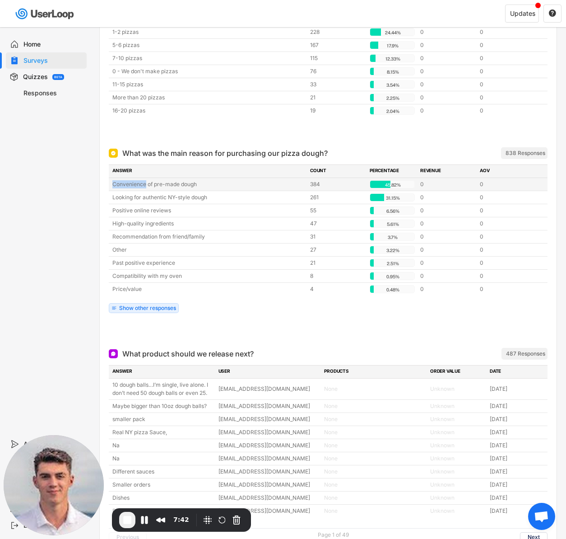
click at [143, 181] on div "Convenience of pre-made dough" at bounding box center [208, 184] width 192 height 8
click at [142, 183] on div "Convenience of pre-made dough" at bounding box center [208, 184] width 192 height 8
drag, startPoint x: 213, startPoint y: 181, endPoint x: 119, endPoint y: 184, distance: 93.5
click at [119, 184] on div "Convenience of pre-made dough" at bounding box center [208, 184] width 192 height 8
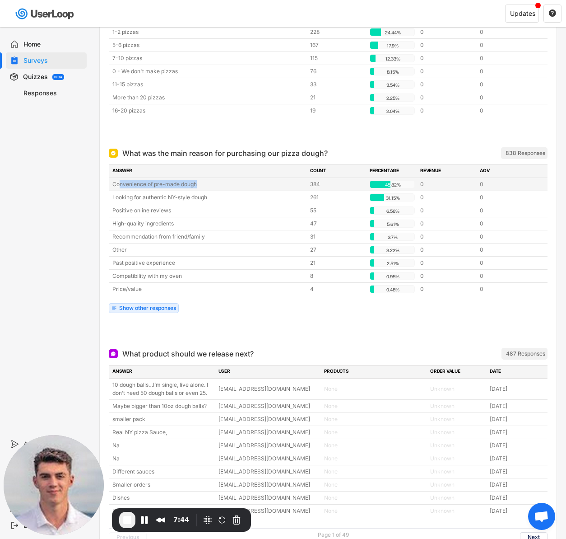
click at [119, 184] on div "Convenience of pre-made dough" at bounding box center [208, 184] width 192 height 8
click at [156, 184] on div "Convenience of pre-made dough" at bounding box center [208, 184] width 192 height 8
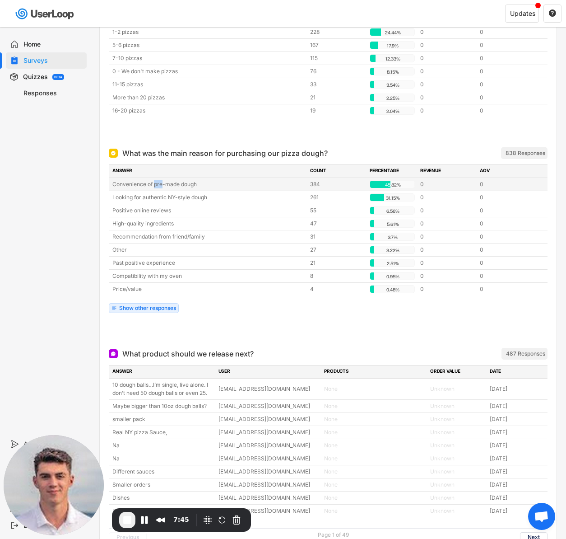
click at [156, 184] on div "Convenience of pre-made dough" at bounding box center [208, 184] width 192 height 8
click at [168, 184] on div "Convenience of pre-made dough" at bounding box center [208, 184] width 192 height 8
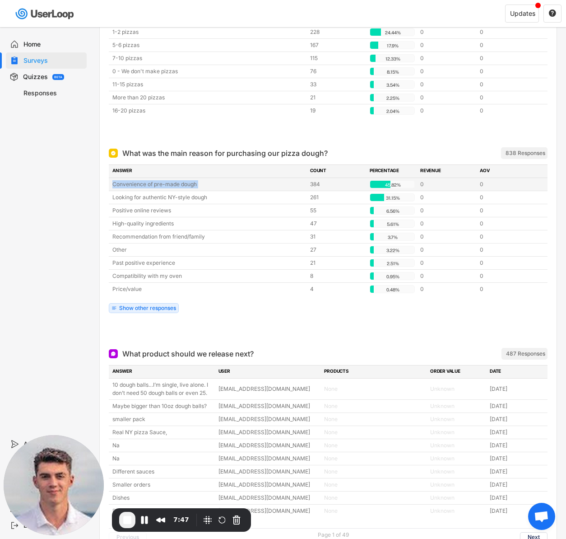
click at [168, 184] on div "Convenience of pre-made dough" at bounding box center [208, 184] width 192 height 8
click at [158, 184] on div "Convenience of pre-made dough" at bounding box center [208, 184] width 192 height 8
click at [158, 183] on div "Convenience of pre-made dough" at bounding box center [208, 184] width 192 height 8
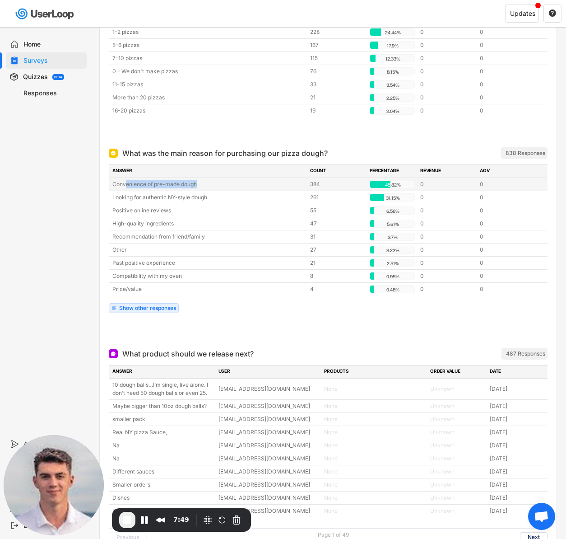
drag, startPoint x: 214, startPoint y: 183, endPoint x: 124, endPoint y: 183, distance: 89.4
click at [124, 183] on div "Convenience of pre-made dough" at bounding box center [208, 184] width 192 height 8
click at [124, 182] on div "Convenience of pre-made dough" at bounding box center [208, 184] width 192 height 8
drag, startPoint x: 107, startPoint y: 185, endPoint x: 423, endPoint y: 187, distance: 316.0
click at [423, 187] on div "What was the main reason for purchasing our pizza dough? ARCHIVED 838 Responses…" at bounding box center [328, 239] width 457 height 200
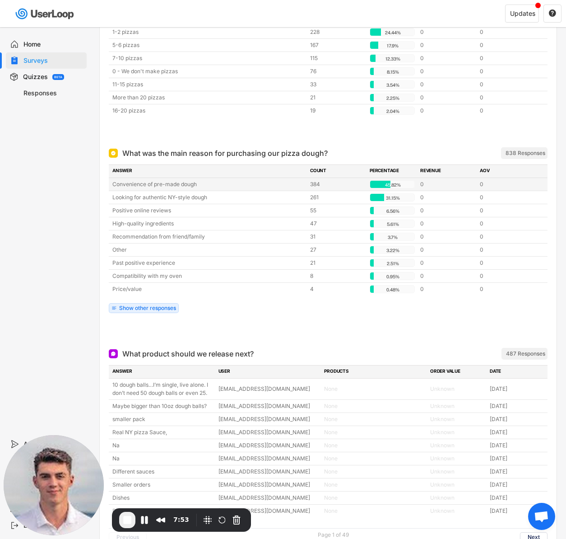
click at [137, 186] on div "Convenience of pre-made dough" at bounding box center [208, 184] width 192 height 8
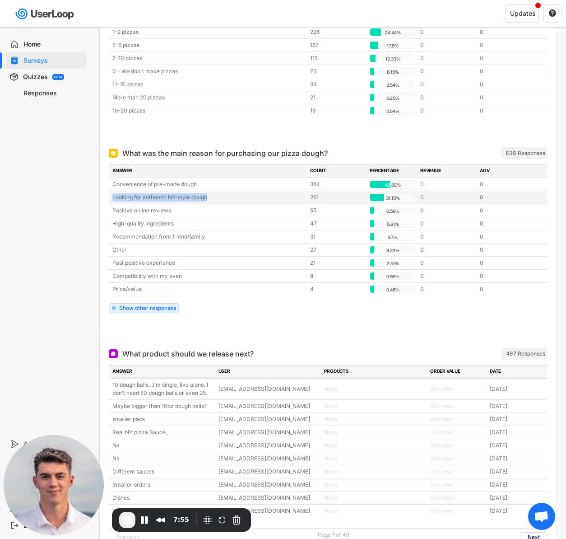
drag, startPoint x: 112, startPoint y: 196, endPoint x: 215, endPoint y: 196, distance: 102.9
click at [215, 196] on div "Looking for authentic NY-style dough 261 31.15% 31.15% 0 0" at bounding box center [328, 197] width 439 height 13
click at [210, 196] on div "Looking for authentic NY-style dough" at bounding box center [208, 197] width 192 height 8
click at [261, 316] on div "ANSWER COUNT PERCENTAGE REVENUE AOV Convenience of pre-made dough 384 45.82% 45…" at bounding box center [328, 240] width 439 height 153
click at [269, 315] on div "ANSWER COUNT PERCENTAGE REVENUE AOV Convenience of pre-made dough 384 45.82% 45…" at bounding box center [328, 240] width 439 height 153
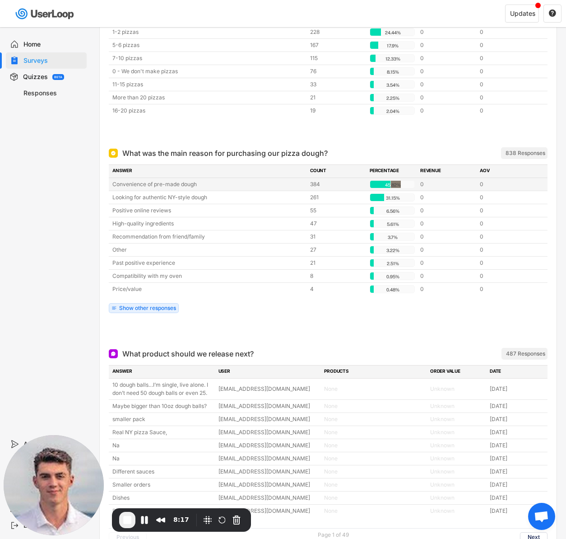
drag, startPoint x: 401, startPoint y: 185, endPoint x: 381, endPoint y: 188, distance: 19.6
click at [381, 188] on div "45.82% 45.82%" at bounding box center [392, 184] width 45 height 8
click at [393, 185] on div "45.82%" at bounding box center [393, 185] width 42 height 8
click at [145, 185] on div "Convenience of pre-made dough" at bounding box center [208, 184] width 192 height 8
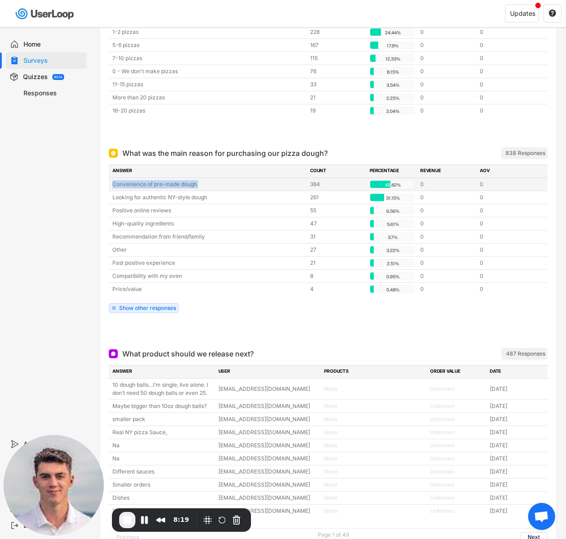
drag, startPoint x: 145, startPoint y: 185, endPoint x: 149, endPoint y: 222, distance: 37.2
click at [145, 185] on div "Convenience of pre-made dough" at bounding box center [208, 184] width 192 height 8
click at [301, 322] on div at bounding box center [328, 331] width 439 height 18
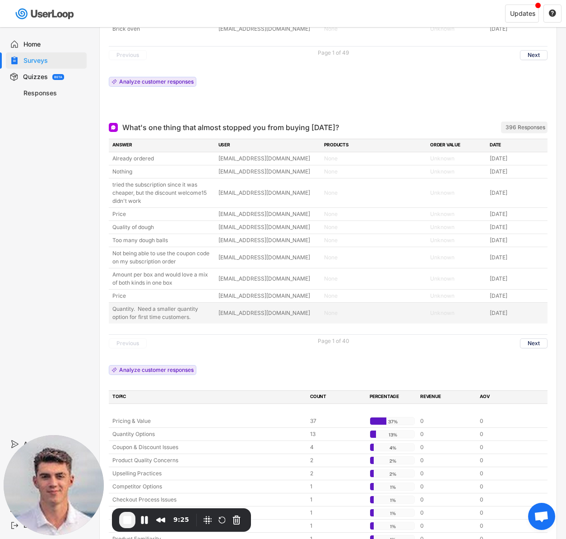
scroll to position [833, 0]
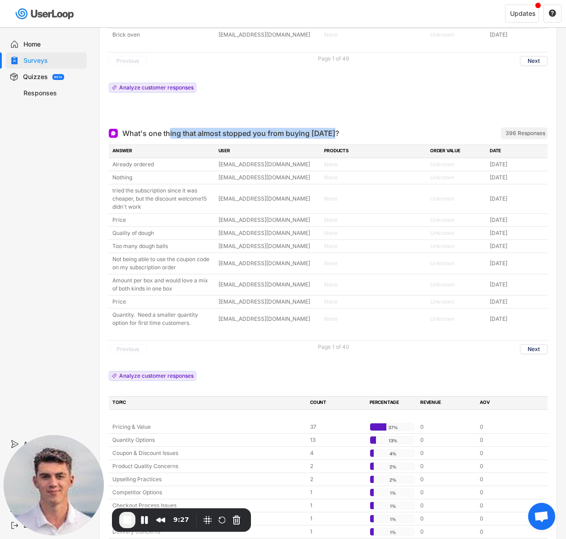
drag, startPoint x: 356, startPoint y: 129, endPoint x: 170, endPoint y: 128, distance: 186.0
click at [170, 128] on div "What's one thing that almost stopped you from buying [DATE]? ARCHIVED" at bounding box center [278, 133] width 339 height 11
click at [170, 128] on div "What's one thing that almost stopped you from buying [DATE]?" at bounding box center [230, 133] width 217 height 11
click at [171, 129] on div "What's one thing that almost stopped you from buying [DATE]?" at bounding box center [230, 133] width 217 height 11
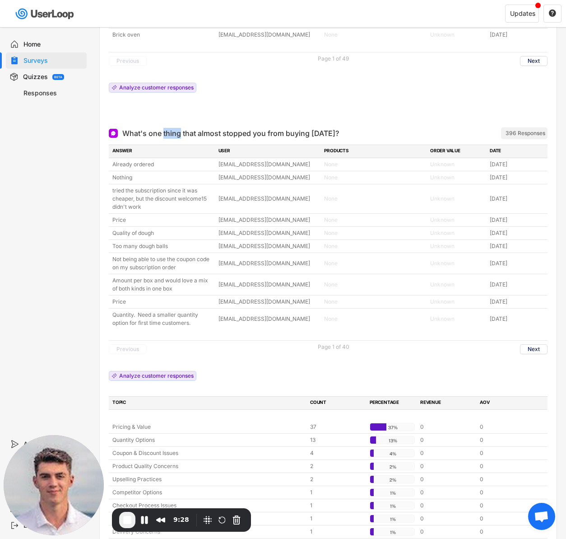
click at [171, 129] on div "What's one thing that almost stopped you from buying [DATE]?" at bounding box center [230, 133] width 217 height 11
click at [169, 131] on div "What's one thing that almost stopped you from buying [DATE]?" at bounding box center [230, 133] width 217 height 11
click at [157, 375] on div "Analyze customer responses" at bounding box center [156, 375] width 74 height 5
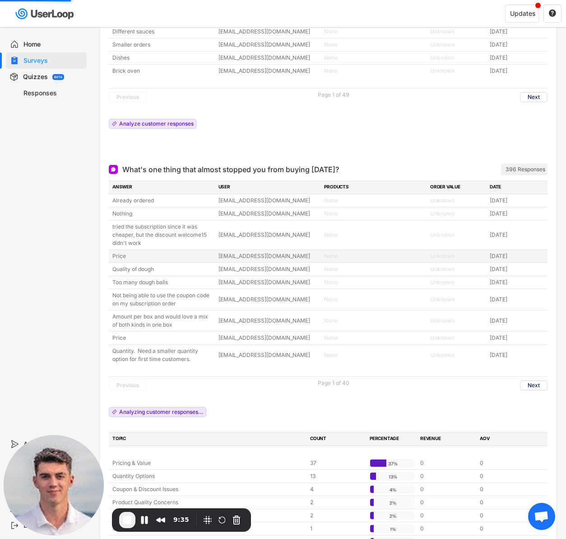
scroll to position [847, 0]
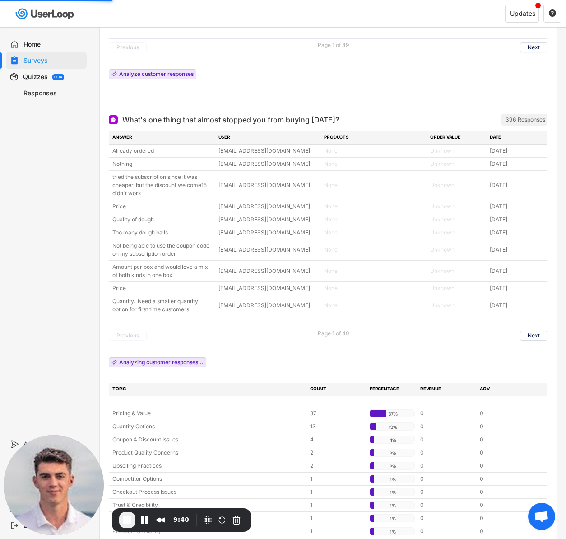
click at [258, 351] on div "ANSWER USER PRODUCTS ORDER VALUE DATE Already ordered [EMAIL_ADDRESS][DOMAIN_NA…" at bounding box center [328, 334] width 439 height 406
click at [252, 350] on div "ANSWER USER PRODUCTS ORDER VALUE DATE Already ordered [EMAIL_ADDRESS][DOMAIN_NA…" at bounding box center [328, 334] width 439 height 406
click at [272, 358] on div "ANSWER USER PRODUCTS ORDER VALUE DATE Already ordered [EMAIL_ADDRESS][DOMAIN_NA…" at bounding box center [328, 334] width 439 height 406
click at [271, 346] on div "ANSWER USER PRODUCTS ORDER VALUE DATE Already ordered [EMAIL_ADDRESS][DOMAIN_NA…" at bounding box center [328, 334] width 439 height 406
click at [264, 344] on div "ANSWER USER PRODUCTS ORDER VALUE DATE Already ordered [EMAIL_ADDRESS][DOMAIN_NA…" at bounding box center [328, 334] width 439 height 406
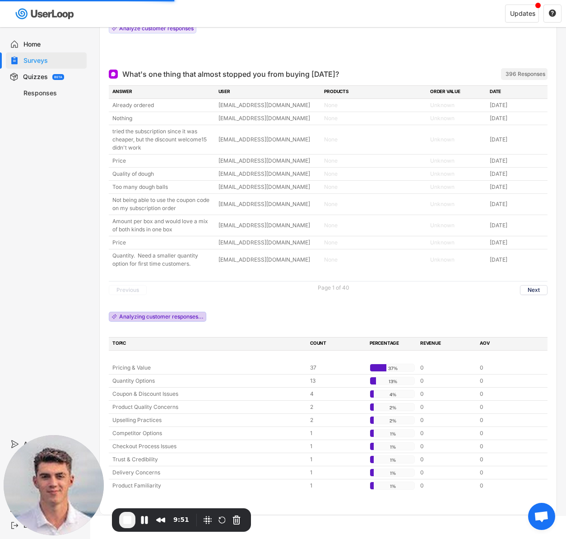
scroll to position [896, 0]
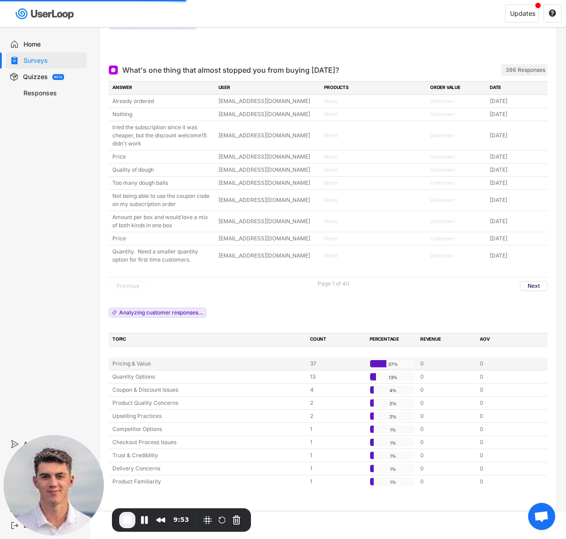
click at [139, 363] on div "Pricing & Value" at bounding box center [208, 363] width 192 height 8
click at [133, 362] on div "Pricing & Value" at bounding box center [208, 363] width 192 height 8
drag, startPoint x: 158, startPoint y: 361, endPoint x: 117, endPoint y: 362, distance: 40.2
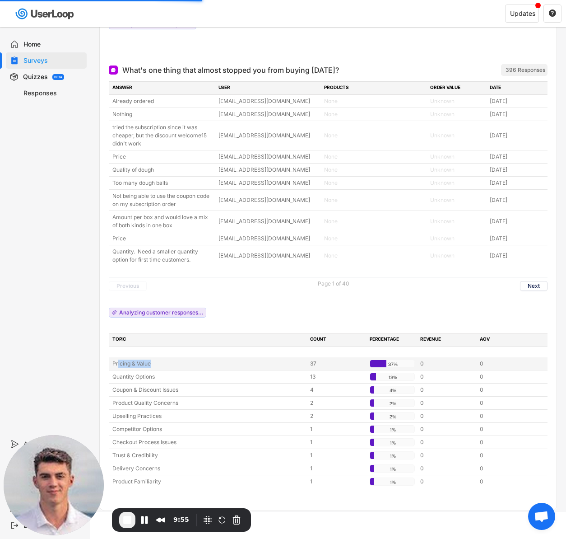
click at [117, 362] on div "Pricing & Value" at bounding box center [208, 363] width 192 height 8
click at [130, 365] on div "Pricing & Value" at bounding box center [208, 363] width 192 height 8
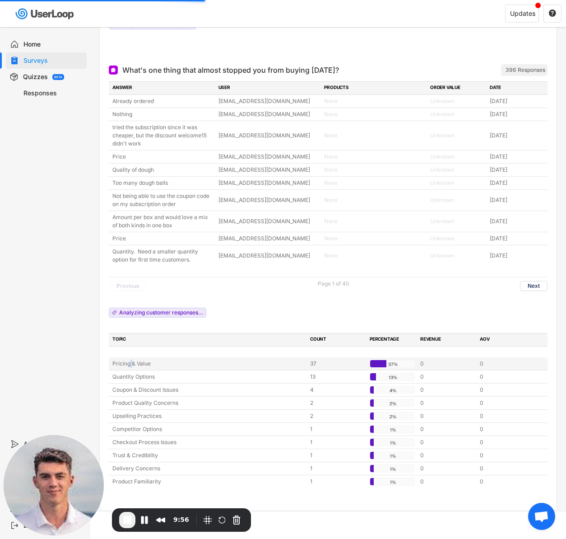
click at [130, 365] on div "Pricing & Value" at bounding box center [208, 363] width 192 height 8
click at [145, 360] on div "Pricing & Value" at bounding box center [208, 363] width 192 height 8
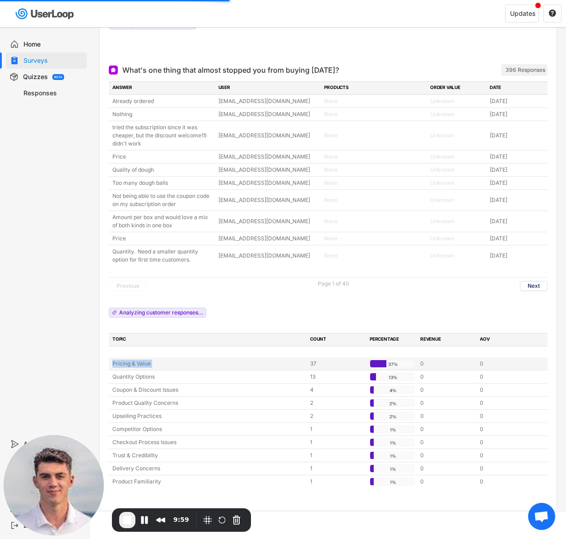
click at [135, 363] on div "Pricing & Value" at bounding box center [208, 363] width 192 height 8
click at [123, 363] on div "Pricing & Value" at bounding box center [208, 363] width 192 height 8
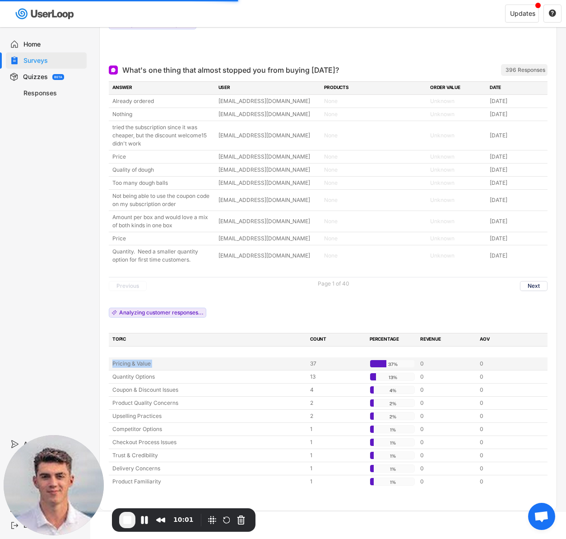
click at [123, 363] on div "Pricing & Value" at bounding box center [208, 363] width 192 height 8
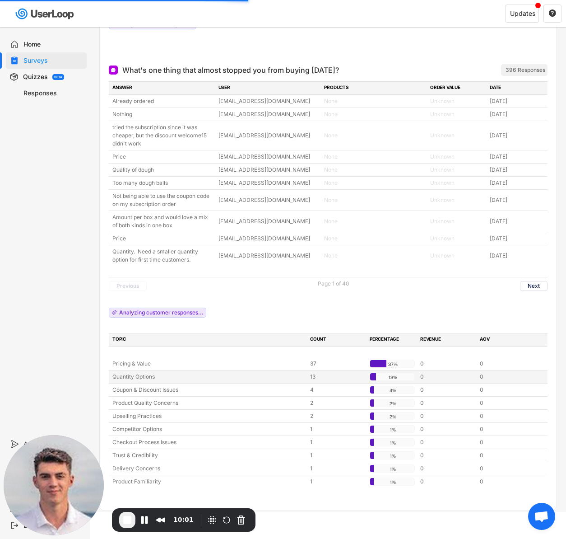
click at [130, 374] on div "Quantity Options" at bounding box center [208, 376] width 192 height 8
drag, startPoint x: 160, startPoint y: 376, endPoint x: 117, endPoint y: 374, distance: 43.4
click at [117, 374] on div "Quantity Options" at bounding box center [208, 376] width 192 height 8
click at [116, 367] on div "Pricing & Value" at bounding box center [208, 363] width 192 height 8
click at [136, 363] on div "Pricing & Value" at bounding box center [208, 363] width 192 height 8
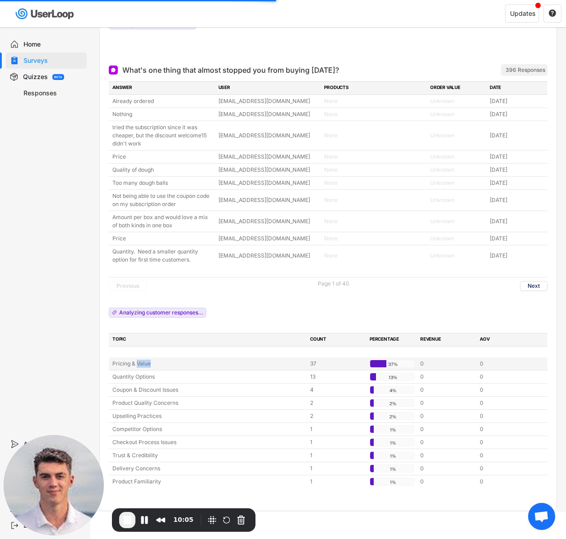
click at [136, 363] on div "Pricing & Value" at bounding box center [208, 363] width 192 height 8
click at [125, 362] on div "Pricing & Value" at bounding box center [208, 363] width 192 height 8
click at [127, 362] on div "Pricing & Value" at bounding box center [208, 363] width 192 height 8
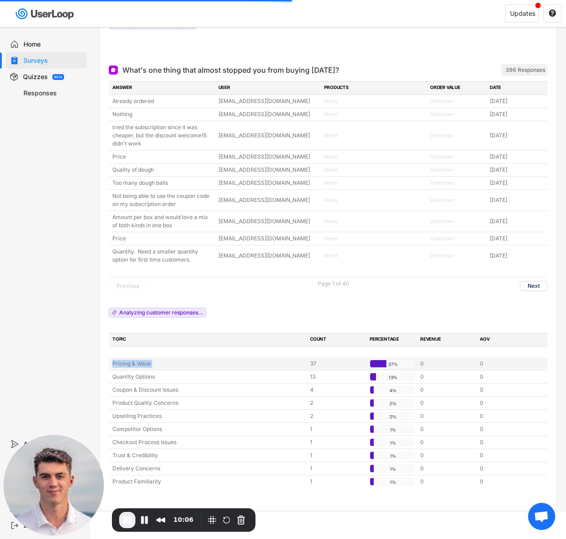
click at [126, 362] on div "Pricing & Value" at bounding box center [208, 363] width 192 height 8
click at [128, 362] on div "Pricing & Value" at bounding box center [208, 363] width 192 height 8
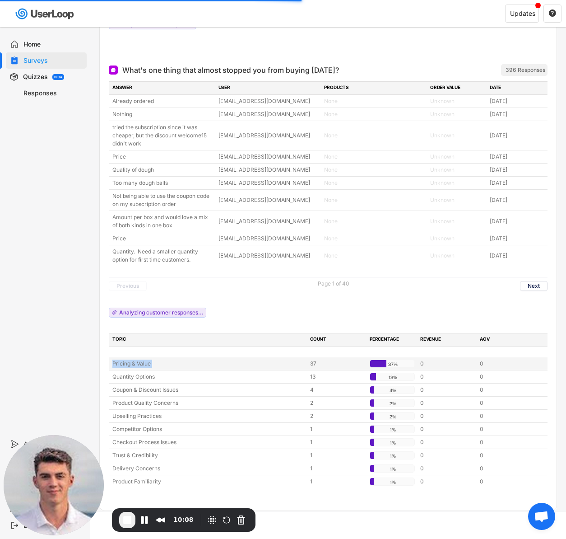
click at [126, 364] on div "Pricing & Value" at bounding box center [208, 363] width 192 height 8
click at [126, 365] on div "Pricing & Value" at bounding box center [208, 363] width 192 height 8
click at [126, 364] on div "Pricing & Value" at bounding box center [208, 363] width 192 height 8
click at [125, 363] on div "Pricing & Value" at bounding box center [208, 363] width 192 height 8
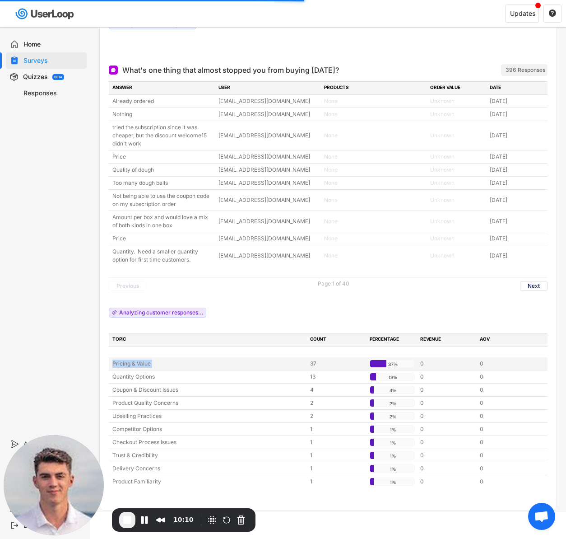
click at [125, 363] on div "Pricing & Value" at bounding box center [208, 363] width 192 height 8
click at [130, 363] on div "Pricing & Value" at bounding box center [208, 363] width 192 height 8
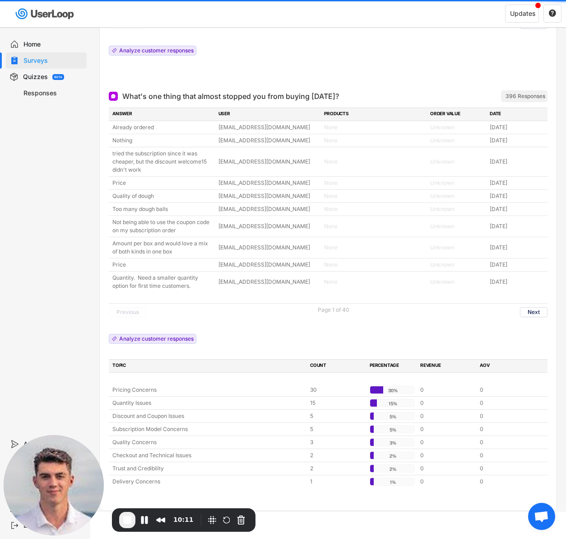
scroll to position [870, 0]
click at [130, 363] on div "TOPIC" at bounding box center [208, 366] width 192 height 8
click at [259, 339] on div "ANSWER USER PRODUCTS ORDER VALUE DATE Already ordered [EMAIL_ADDRESS][DOMAIN_NA…" at bounding box center [328, 297] width 439 height 380
click at [281, 328] on div "ANSWER USER PRODUCTS ORDER VALUE DATE Already ordered [EMAIL_ADDRESS][DOMAIN_NA…" at bounding box center [328, 297] width 439 height 380
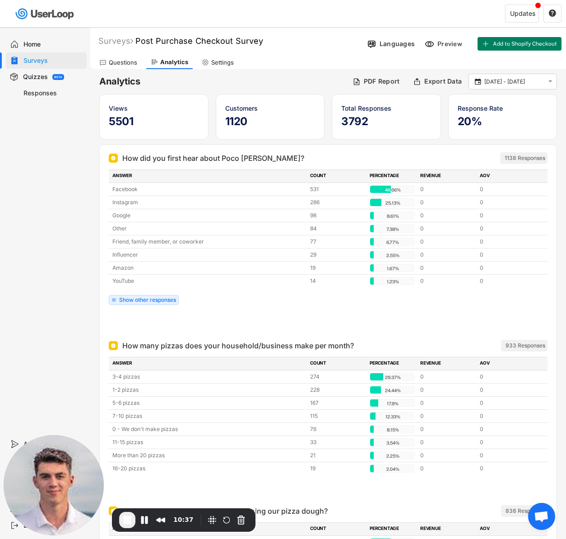
scroll to position [77, 0]
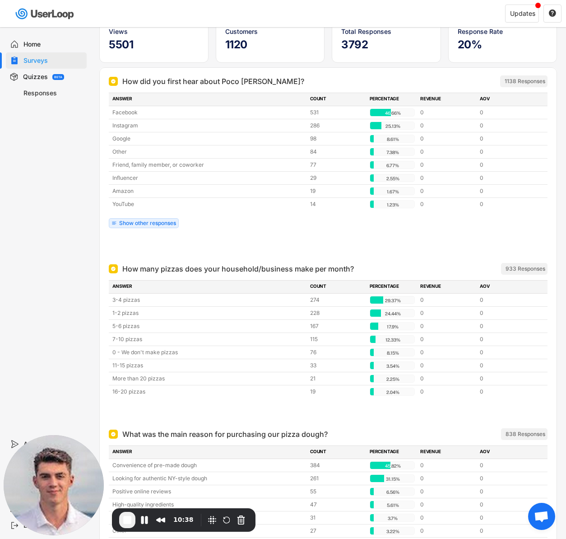
click at [254, 247] on div at bounding box center [328, 246] width 439 height 18
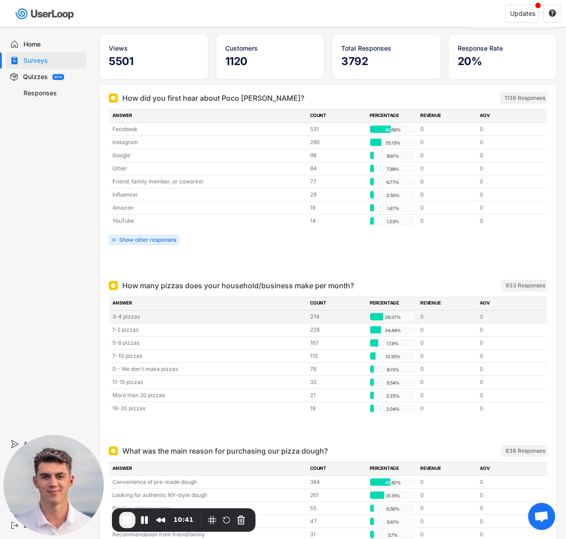
scroll to position [0, 0]
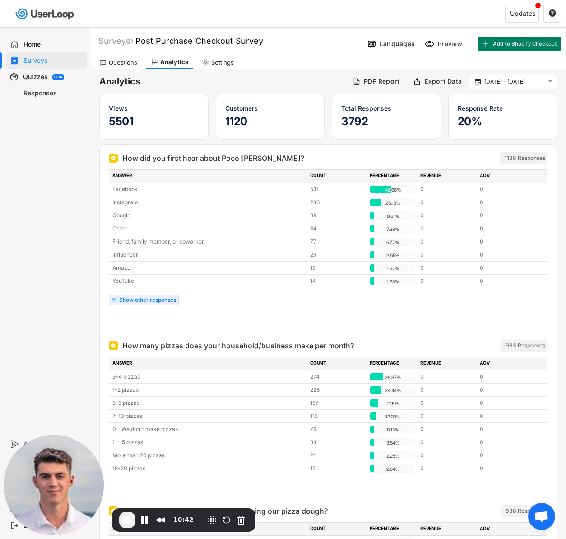
click at [254, 300] on div "ANSWER COUNT PERCENTAGE REVENUE AOV Facebook 531 46.66% 46.66% 0 0 Instagram 28…" at bounding box center [328, 239] width 439 height 140
click at [285, 65] on div "Questions Analytics Settings" at bounding box center [328, 61] width 476 height 16
